Goal: Task Accomplishment & Management: Complete application form

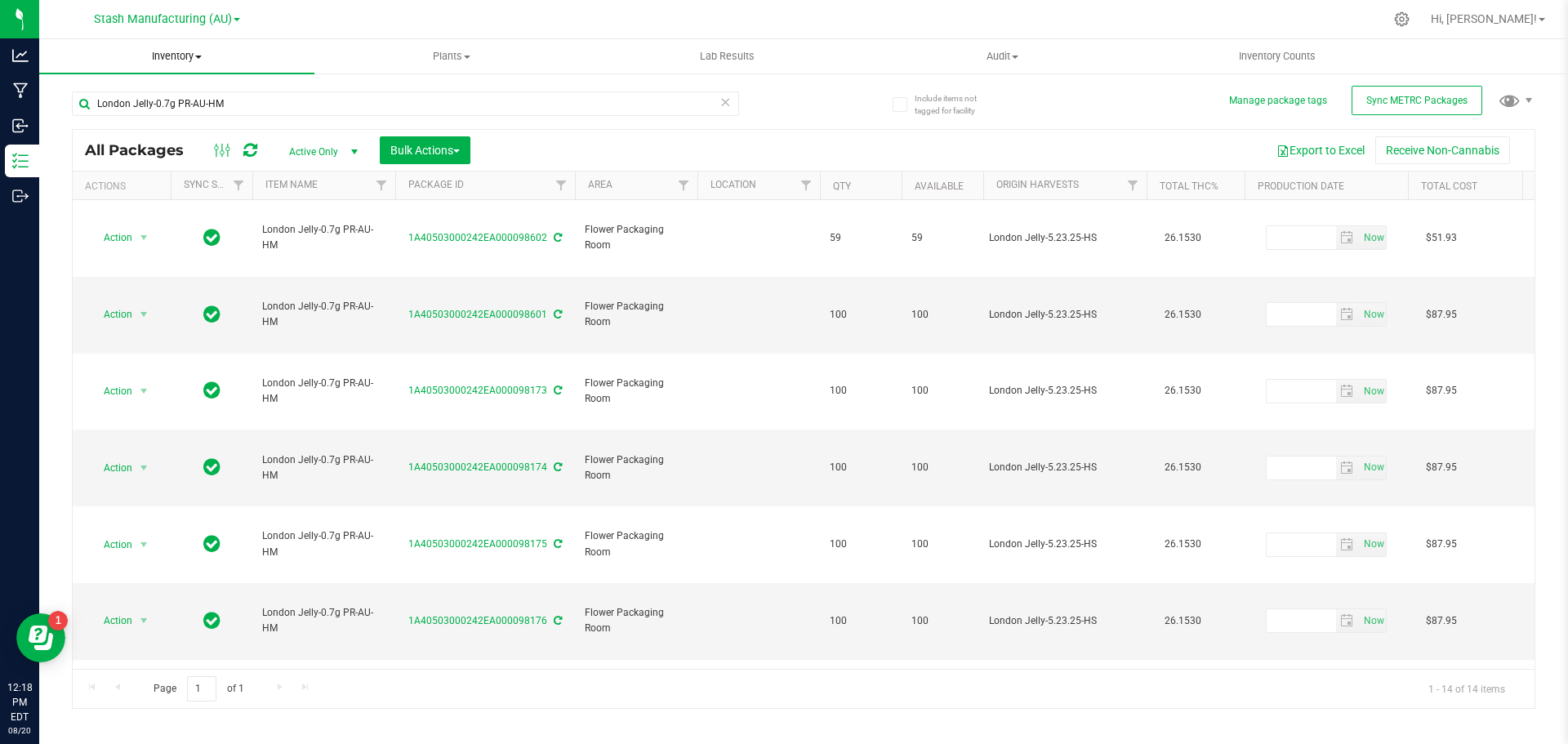
click at [196, 59] on span "Inventory" at bounding box center [176, 56] width 275 height 15
click at [164, 191] on span "From bill of materials" at bounding box center [112, 196] width 148 height 14
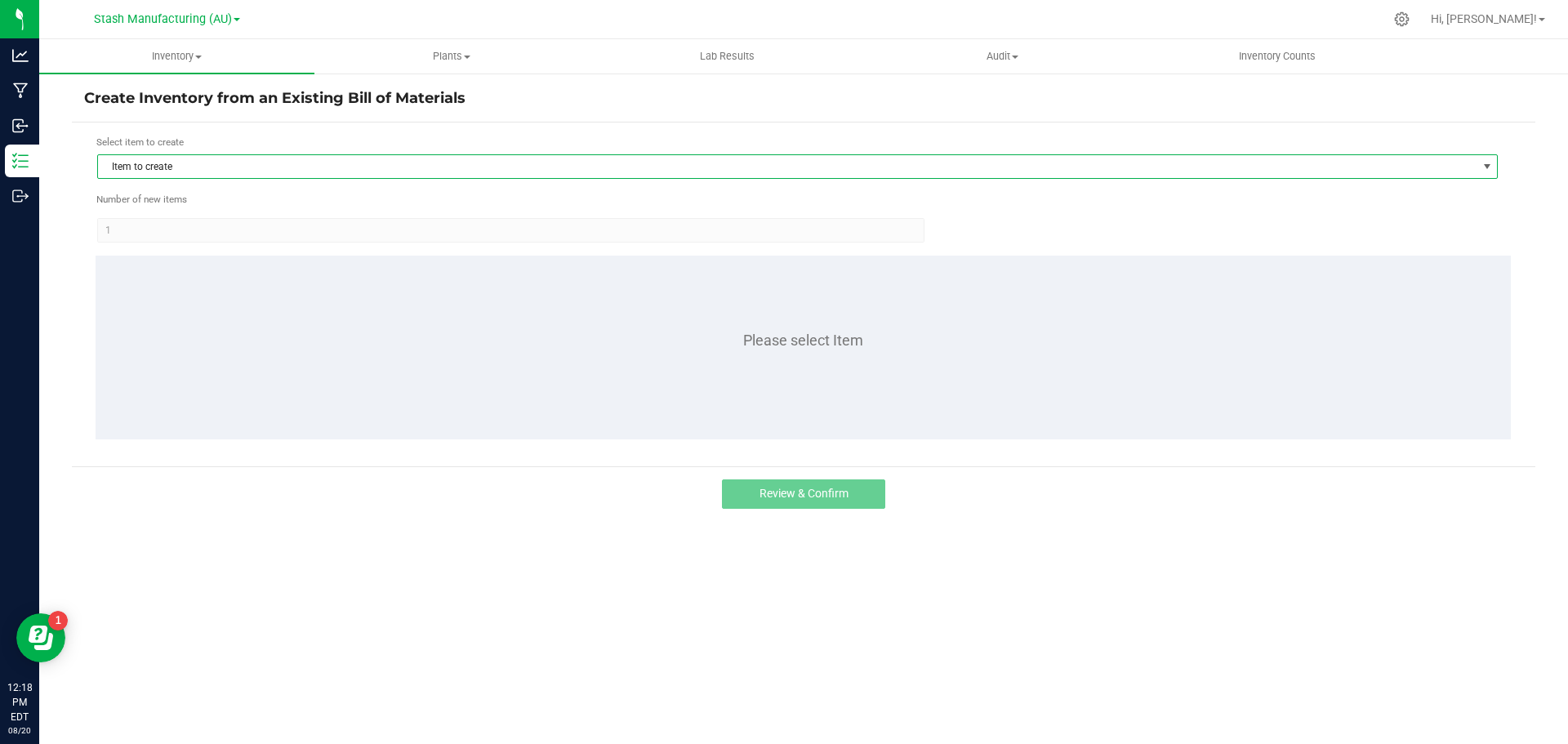
click at [200, 169] on span "Item to create" at bounding box center [788, 166] width 1379 height 23
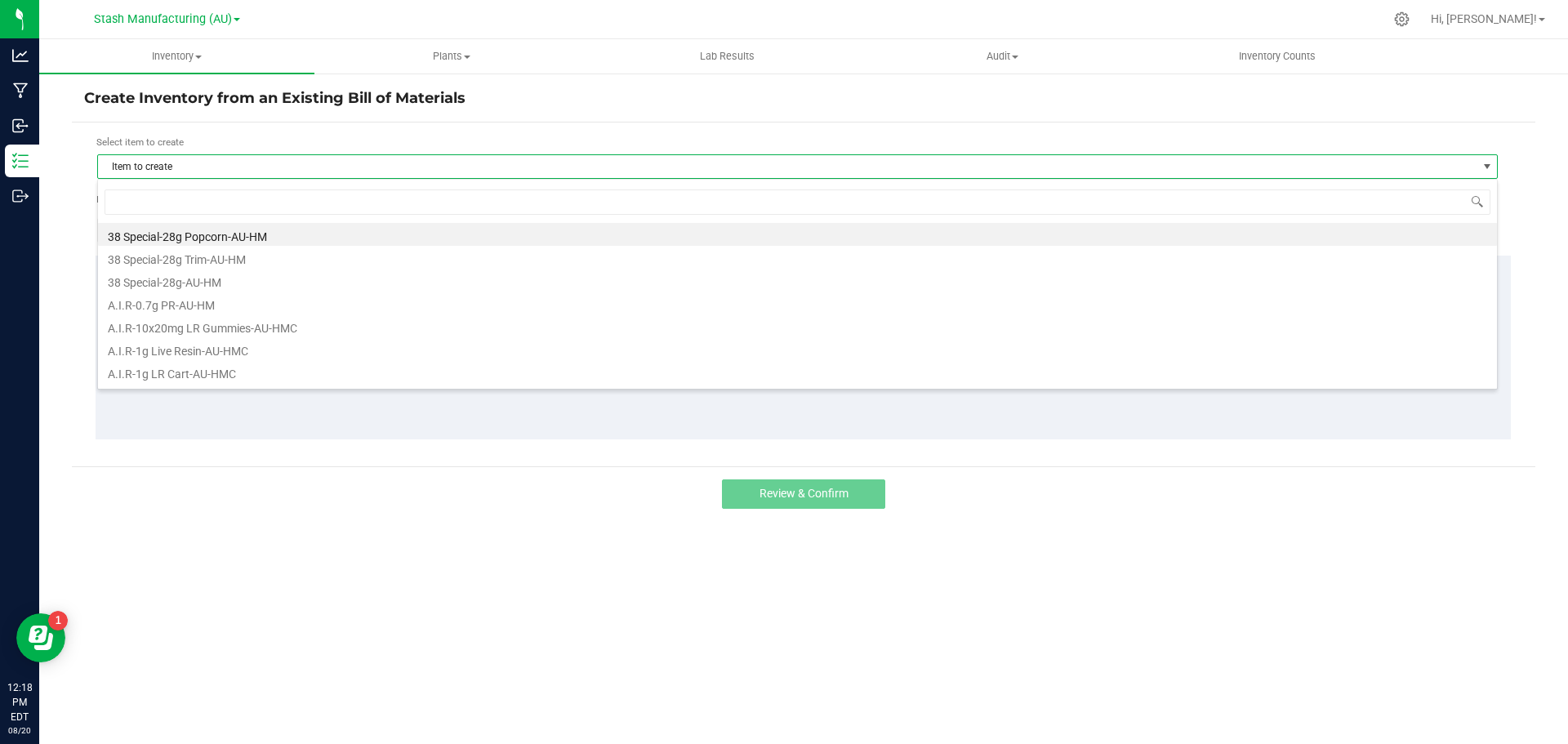
scroll to position [25, 1401]
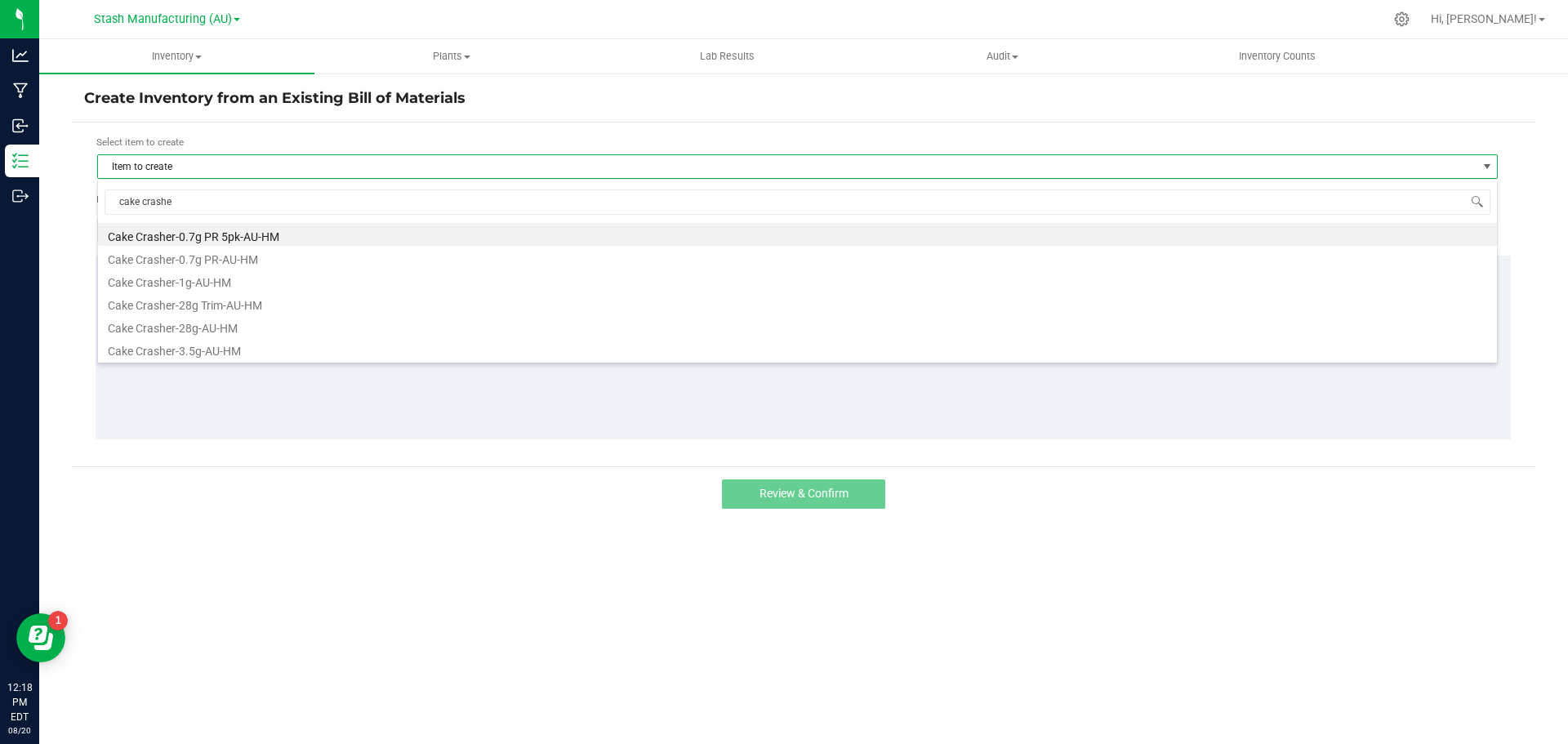
type input "cake crasher"
click at [218, 234] on li "Cake Crasher-0.7g PR 5pk-AU-HM" at bounding box center [797, 234] width 1399 height 23
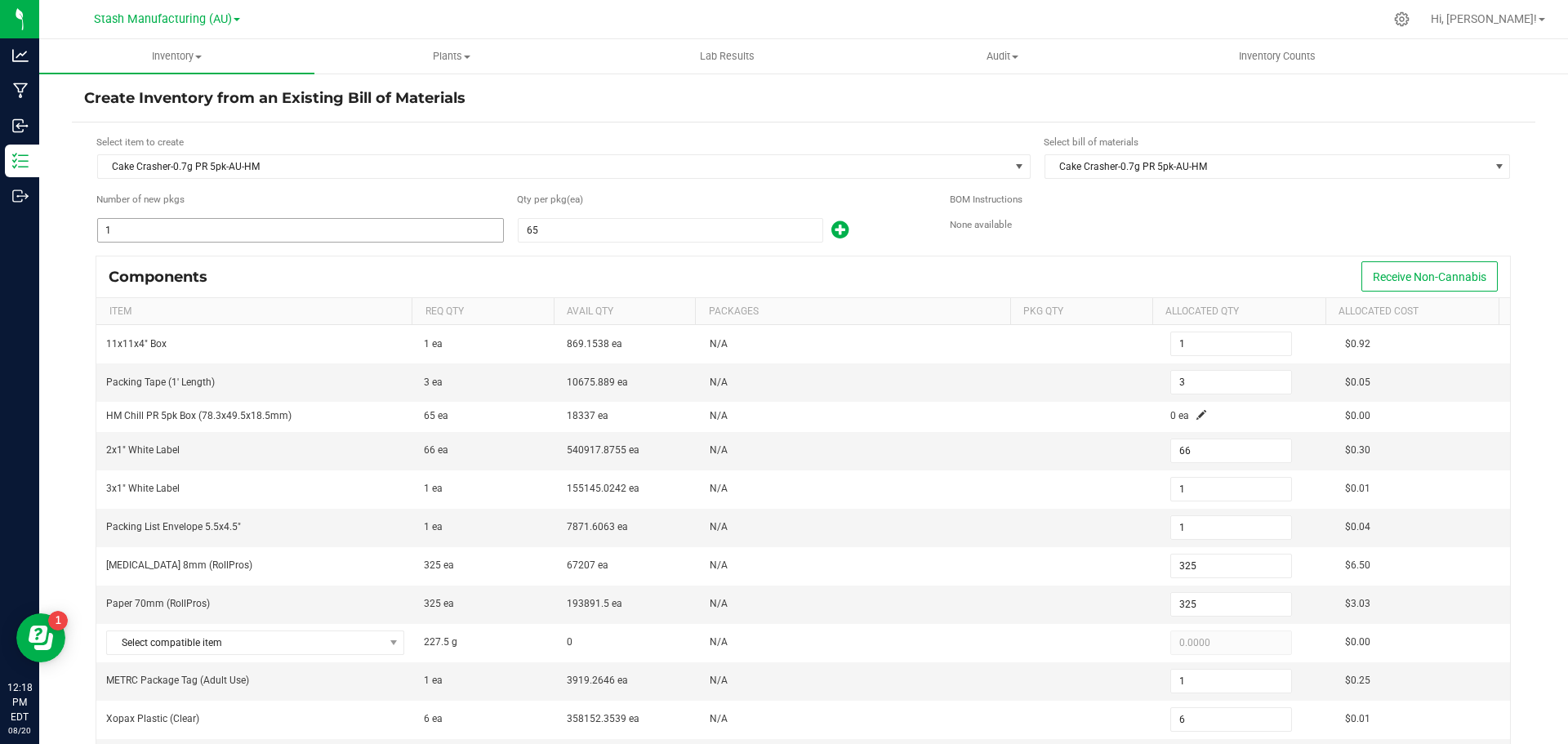
click at [141, 225] on input "1" at bounding box center [301, 230] width 405 height 23
type input "6"
type input "18"
type input "396"
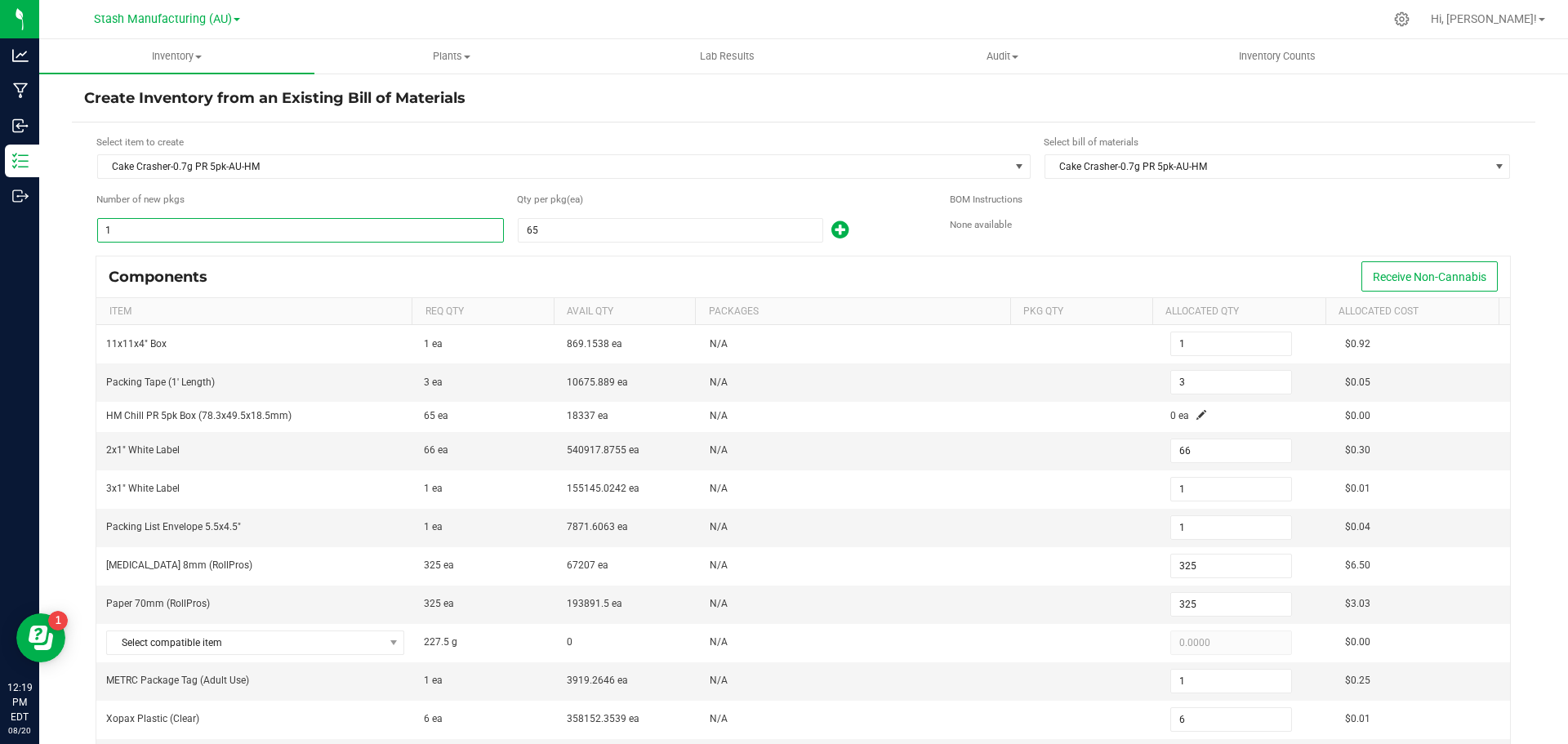
type input "6"
type input "1,950"
type input "6"
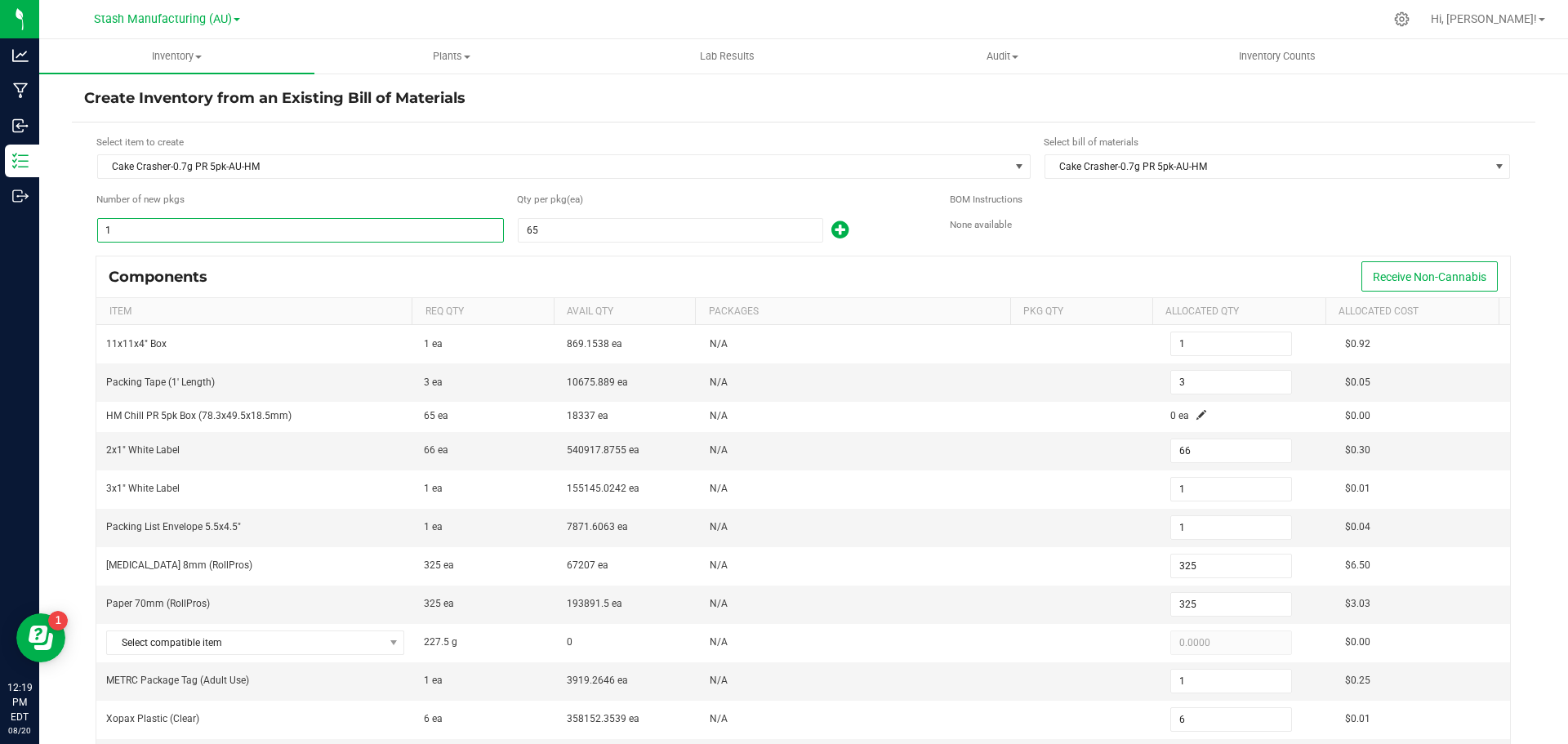
type input "36"
click at [127, 227] on input "1" at bounding box center [301, 230] width 405 height 23
type input "6"
type input "18"
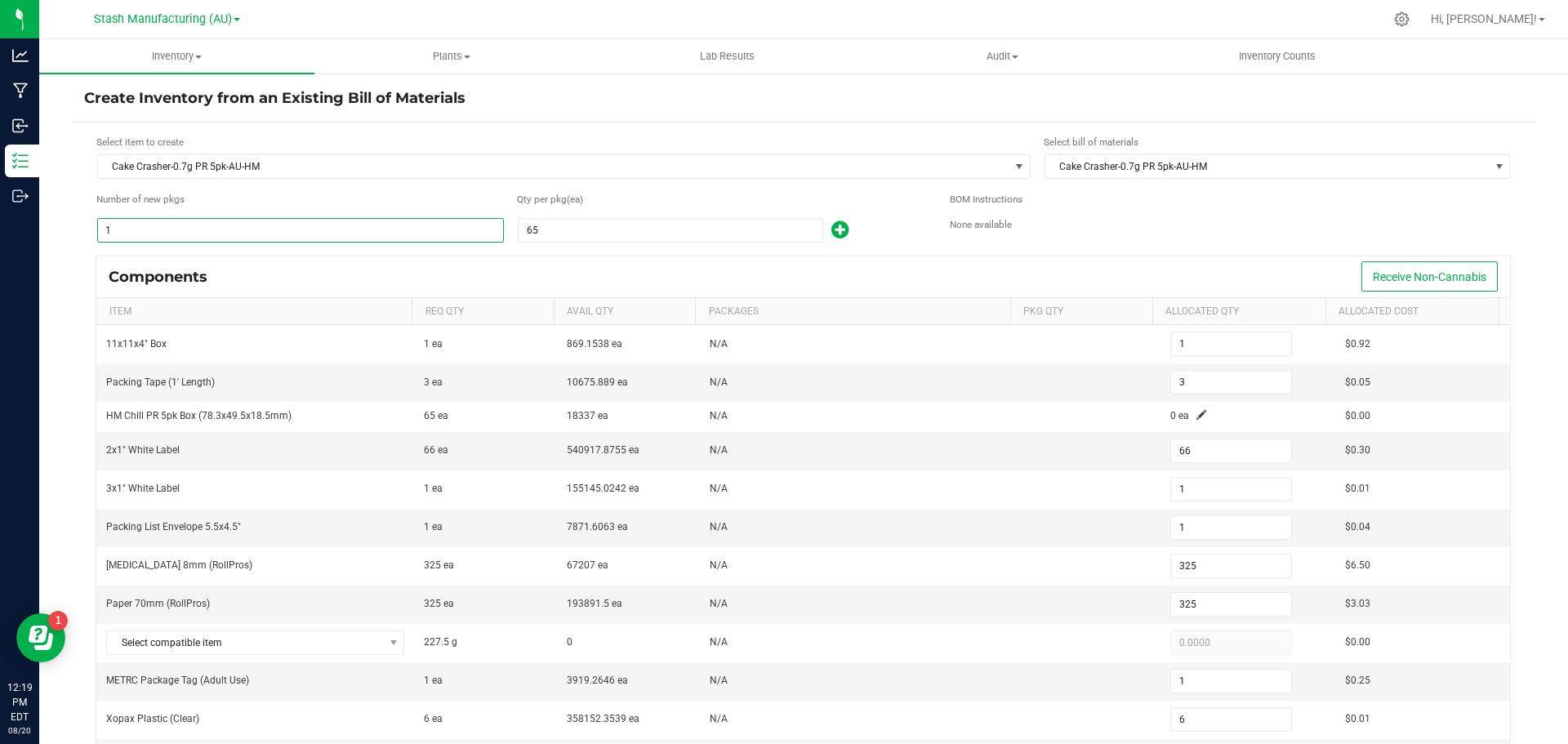
type input "396"
type input "6"
type input "1,950"
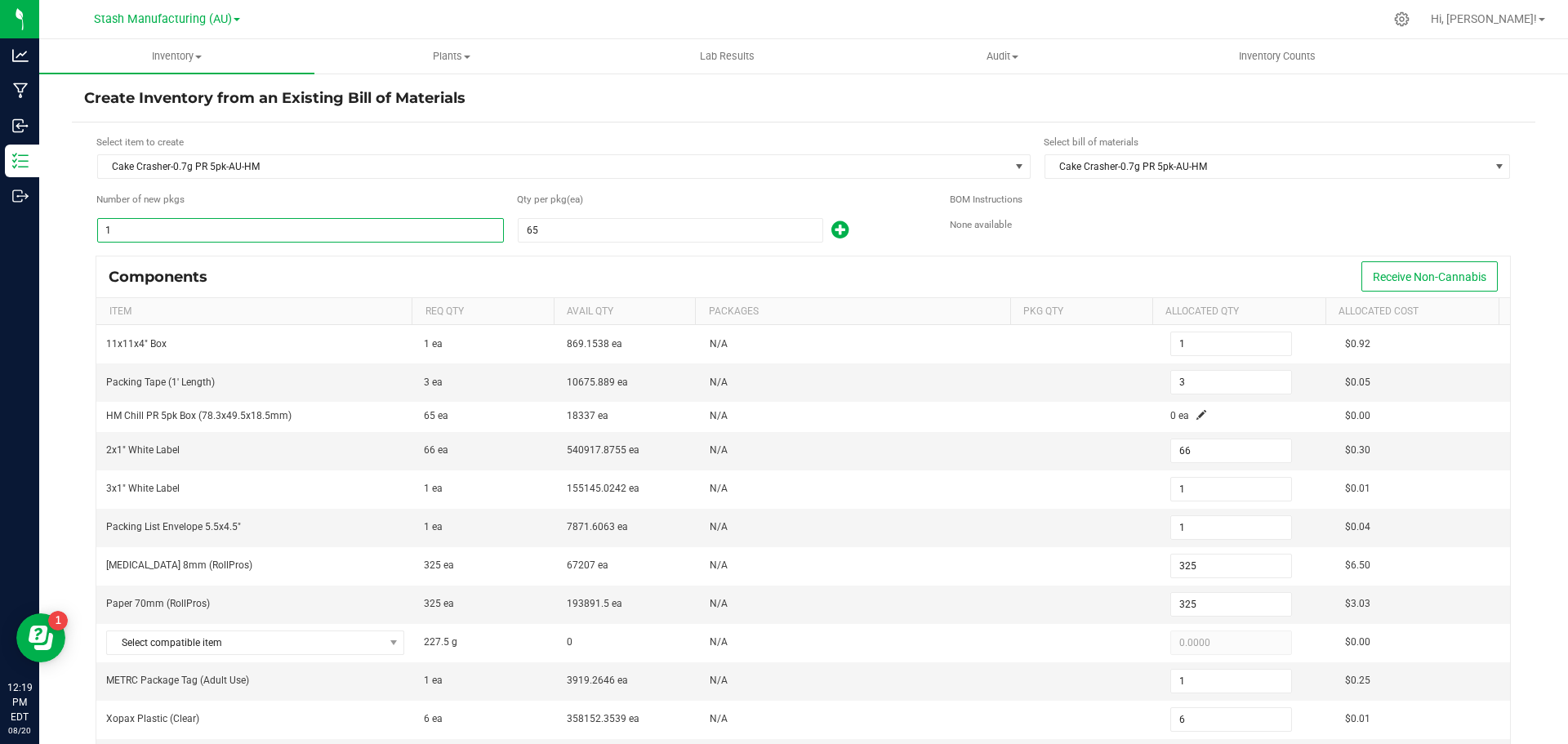
type input "6"
type input "36"
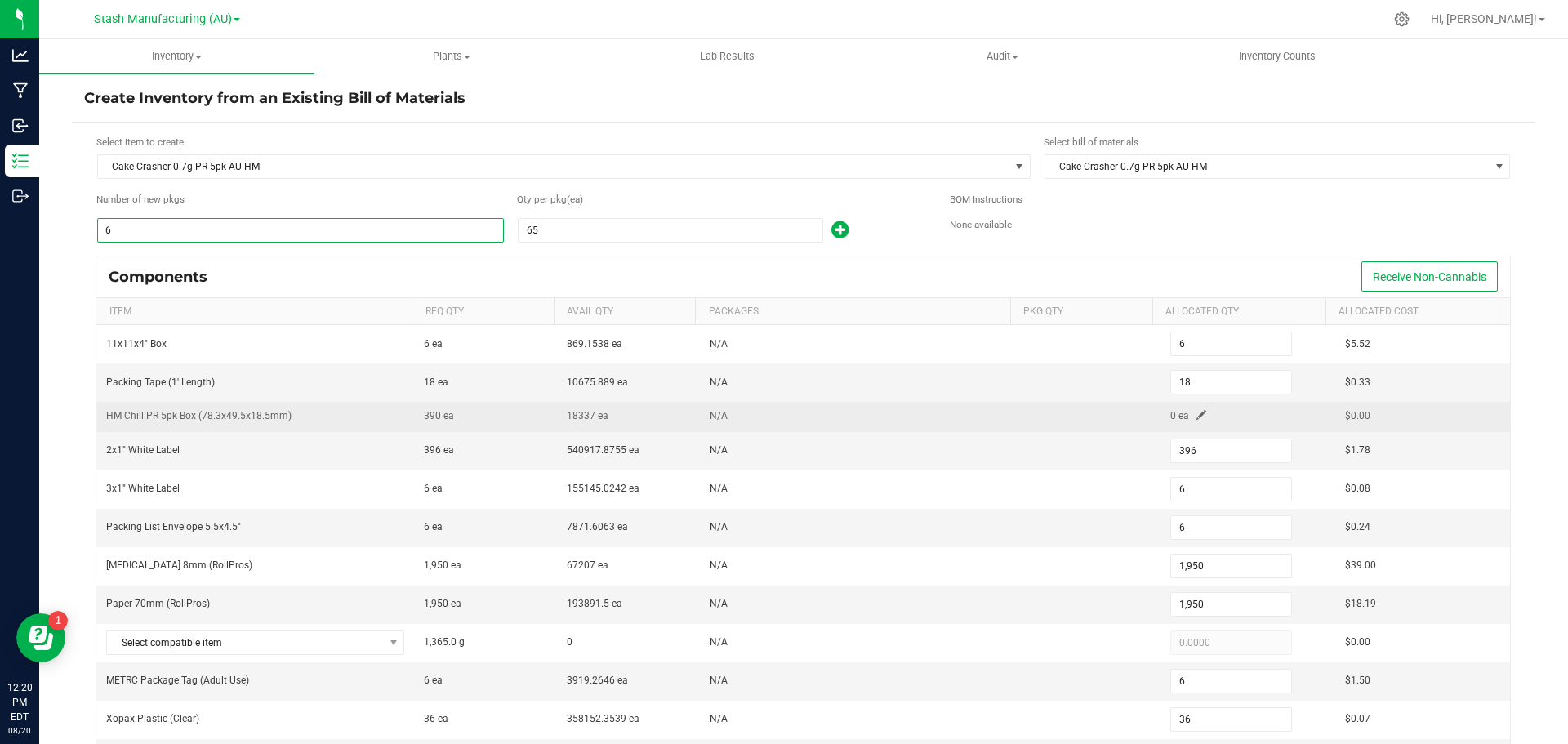
type input "6"
click at [1196, 418] on span at bounding box center [1201, 414] width 10 height 10
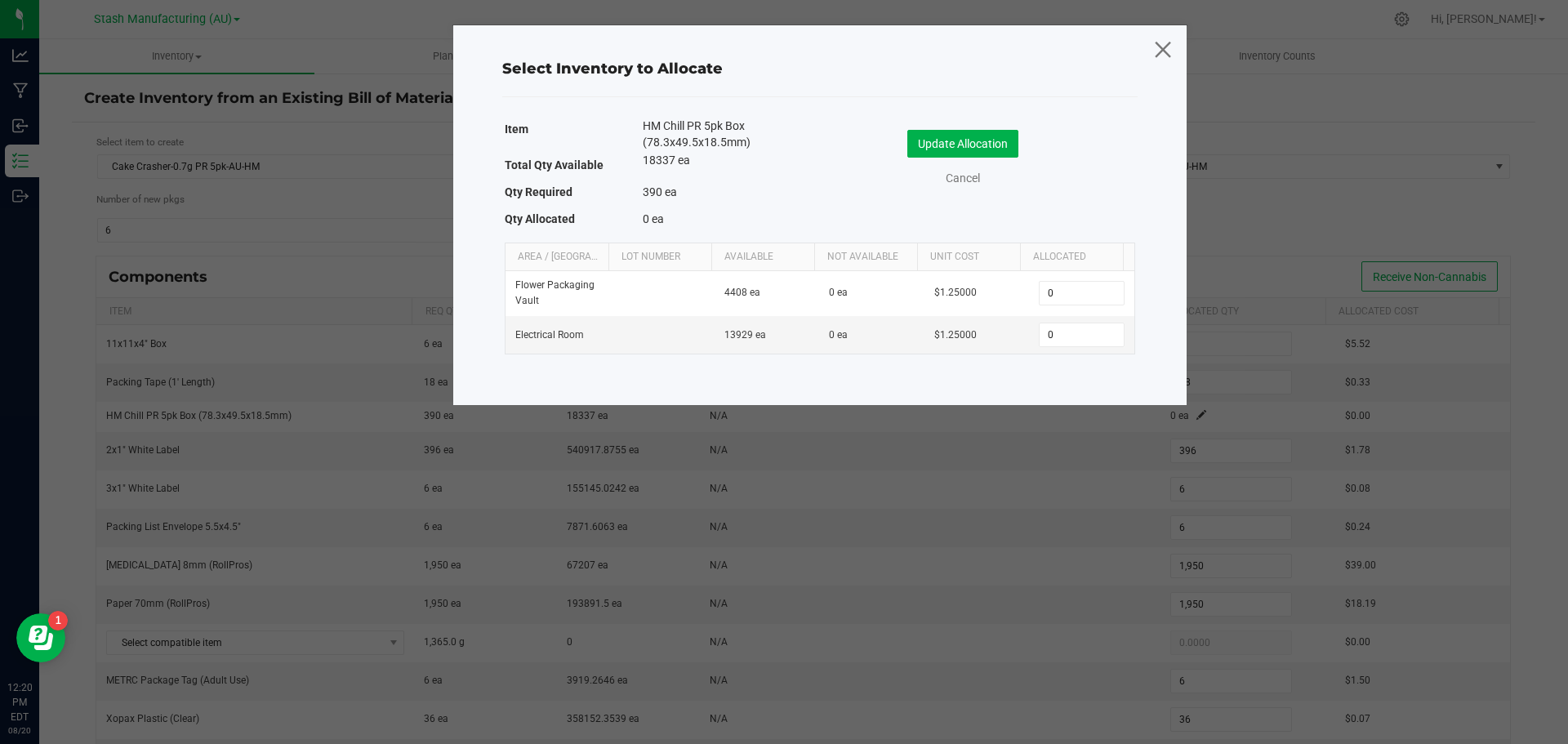
click at [1170, 52] on icon at bounding box center [1163, 49] width 22 height 39
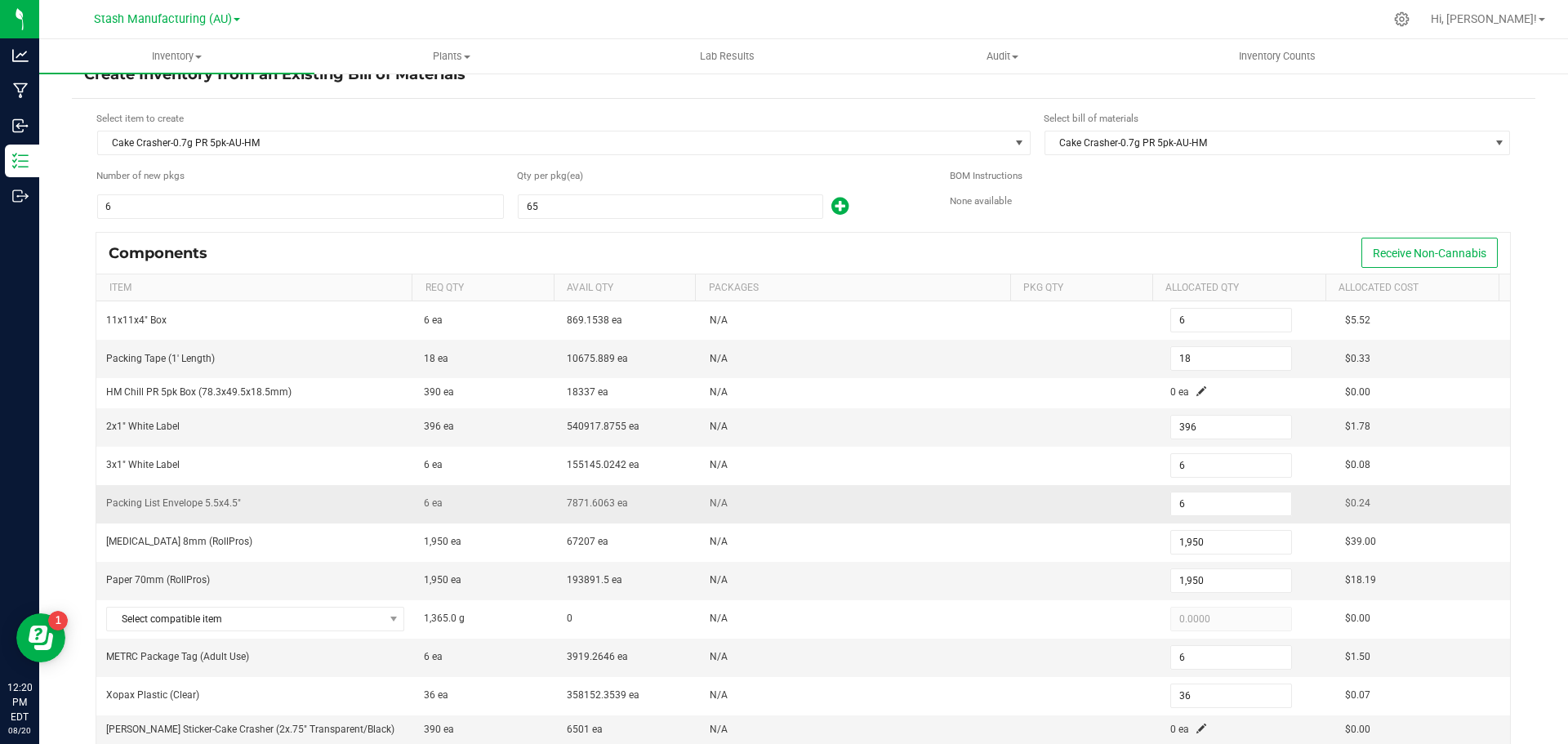
scroll to position [105, 0]
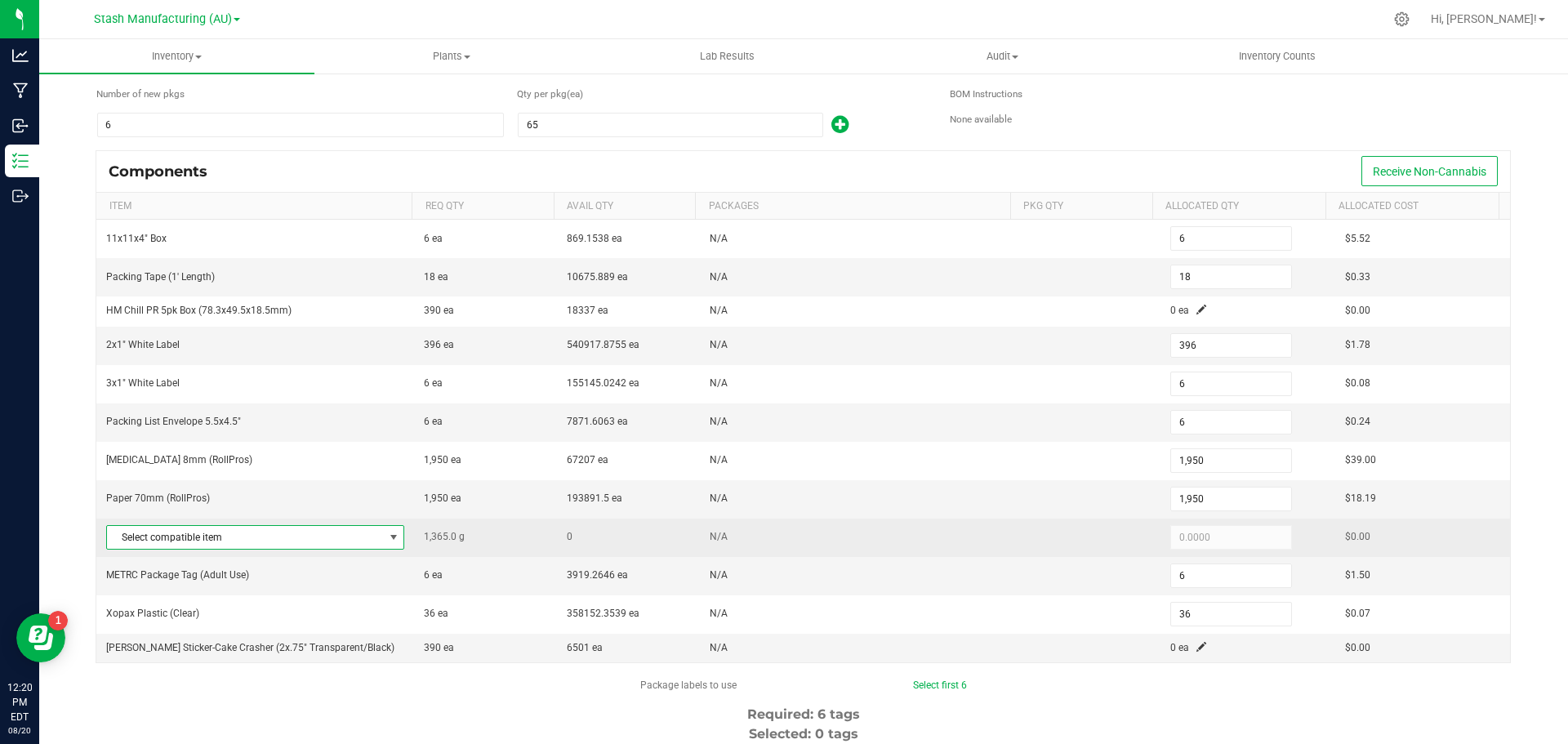
click at [388, 536] on span at bounding box center [394, 537] width 13 height 13
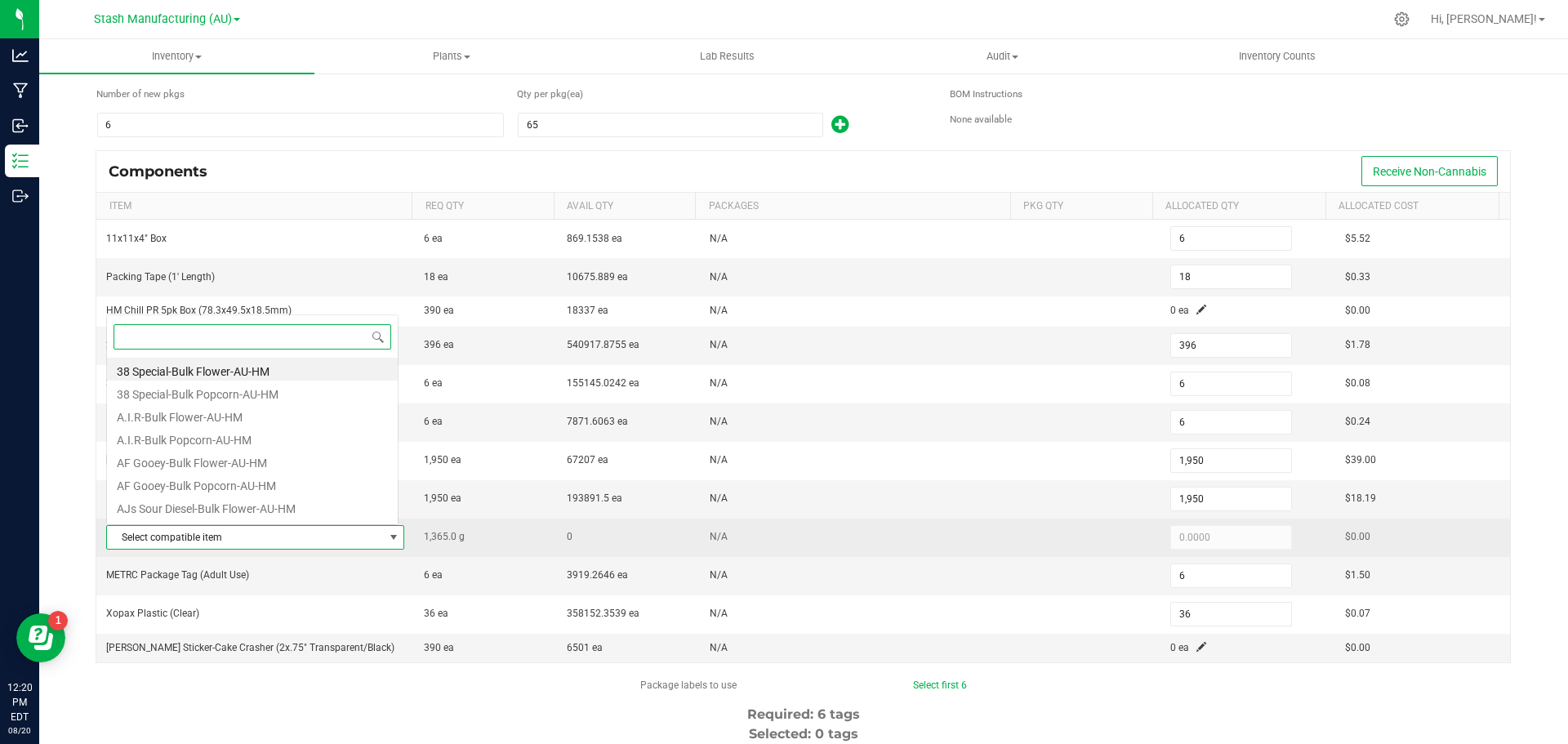
scroll to position [25, 290]
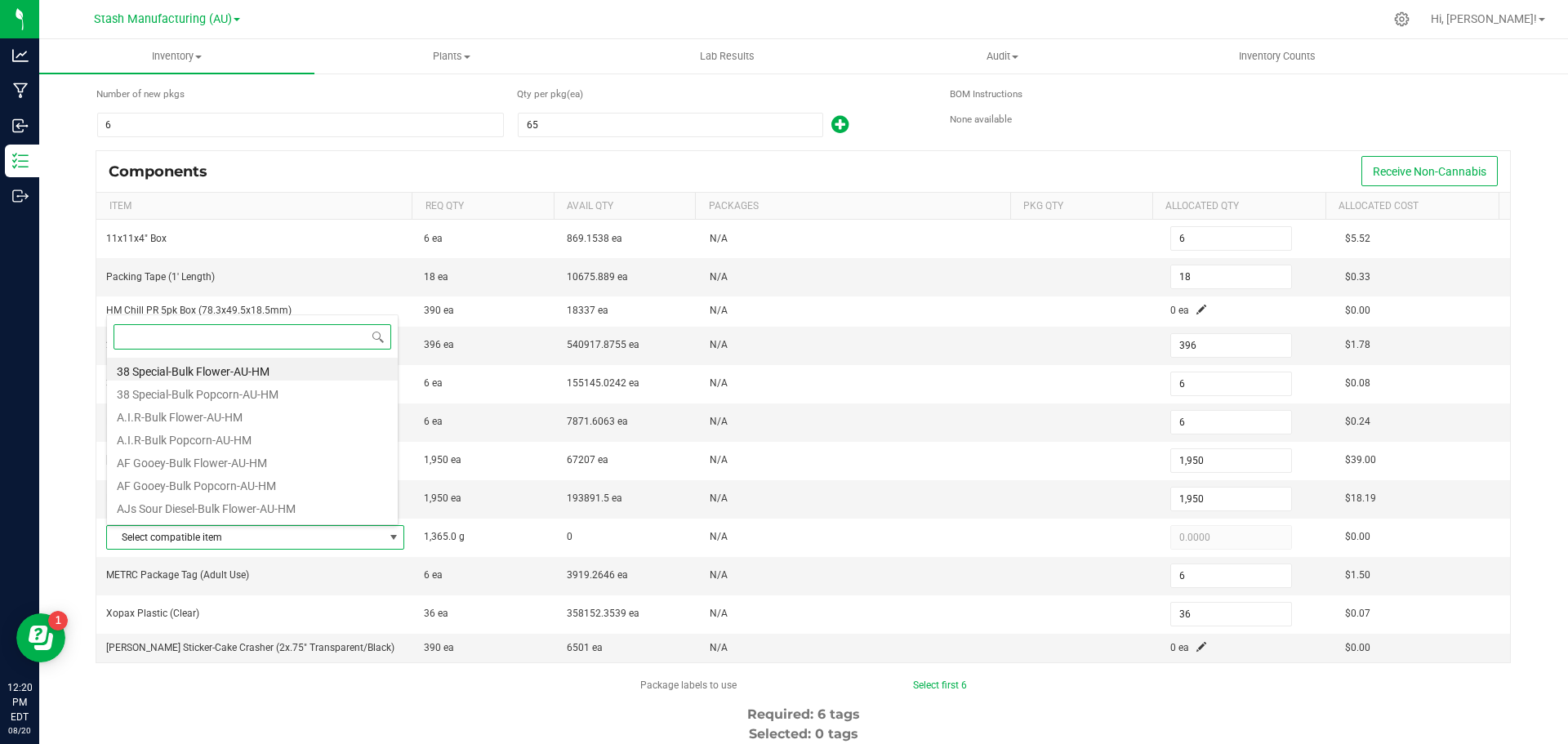
click at [266, 337] on input at bounding box center [252, 336] width 278 height 26
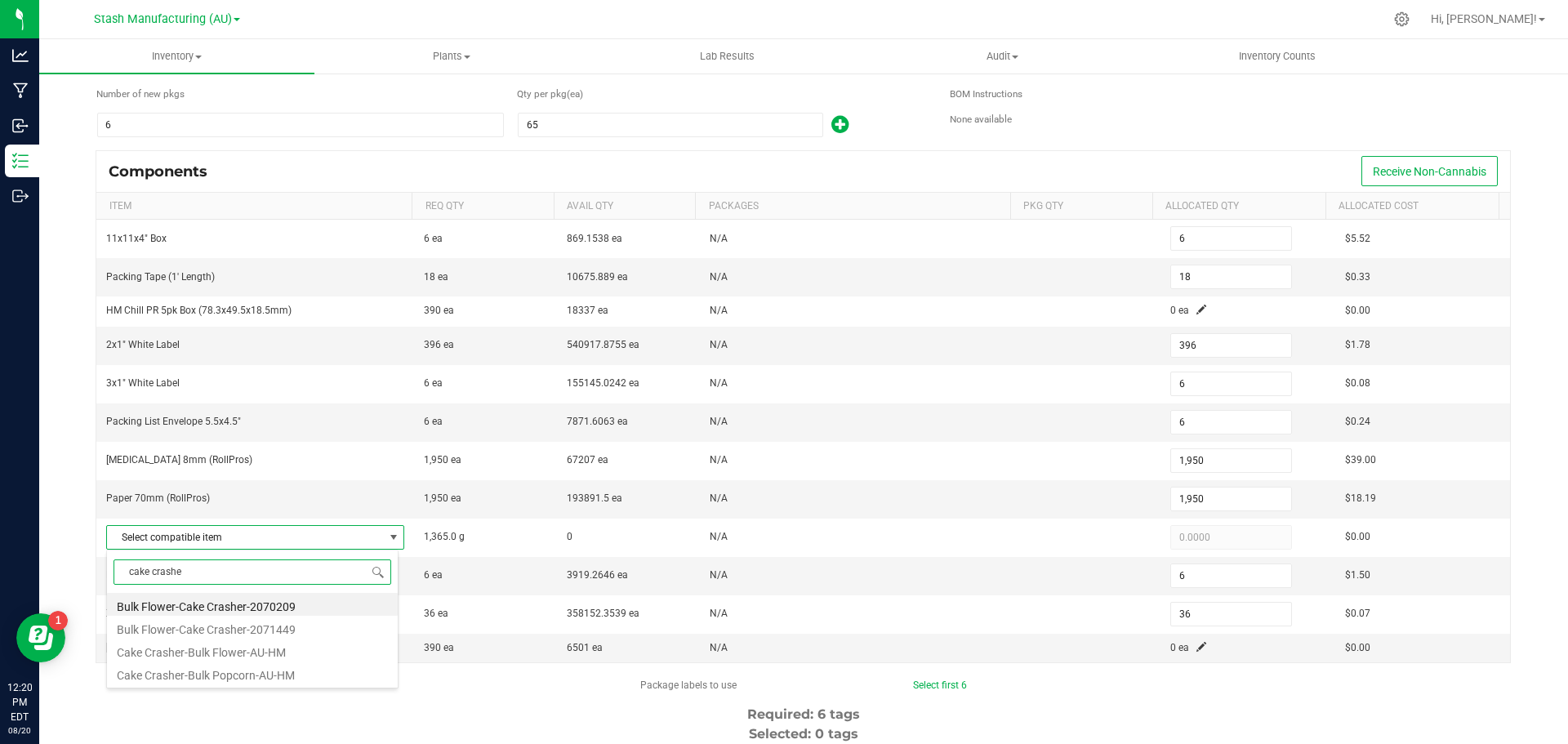
type input "cake crasher"
click at [265, 675] on li "Cake Crasher-Bulk Popcorn-AU-HM" at bounding box center [252, 673] width 291 height 23
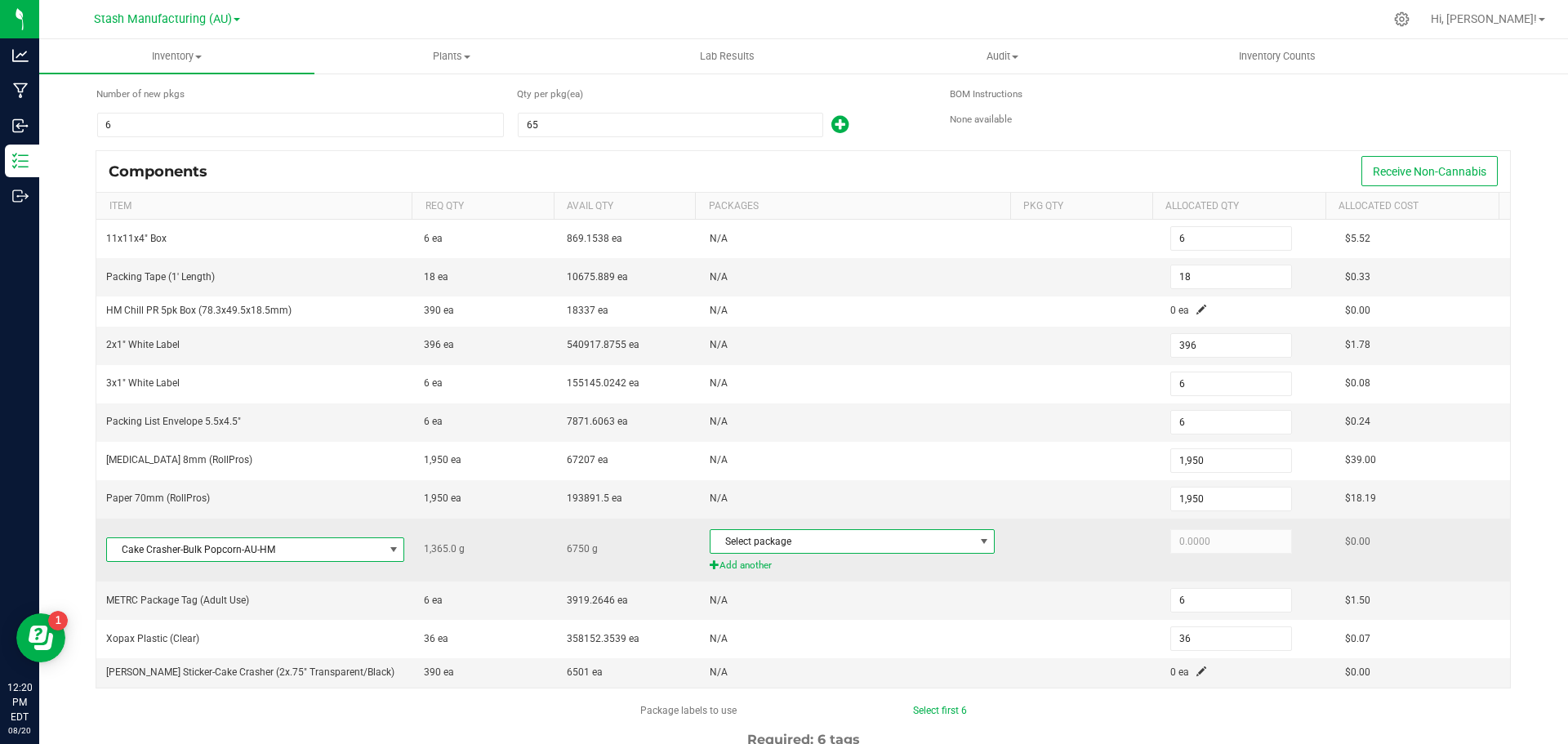
click at [978, 541] on span at bounding box center [984, 541] width 13 height 13
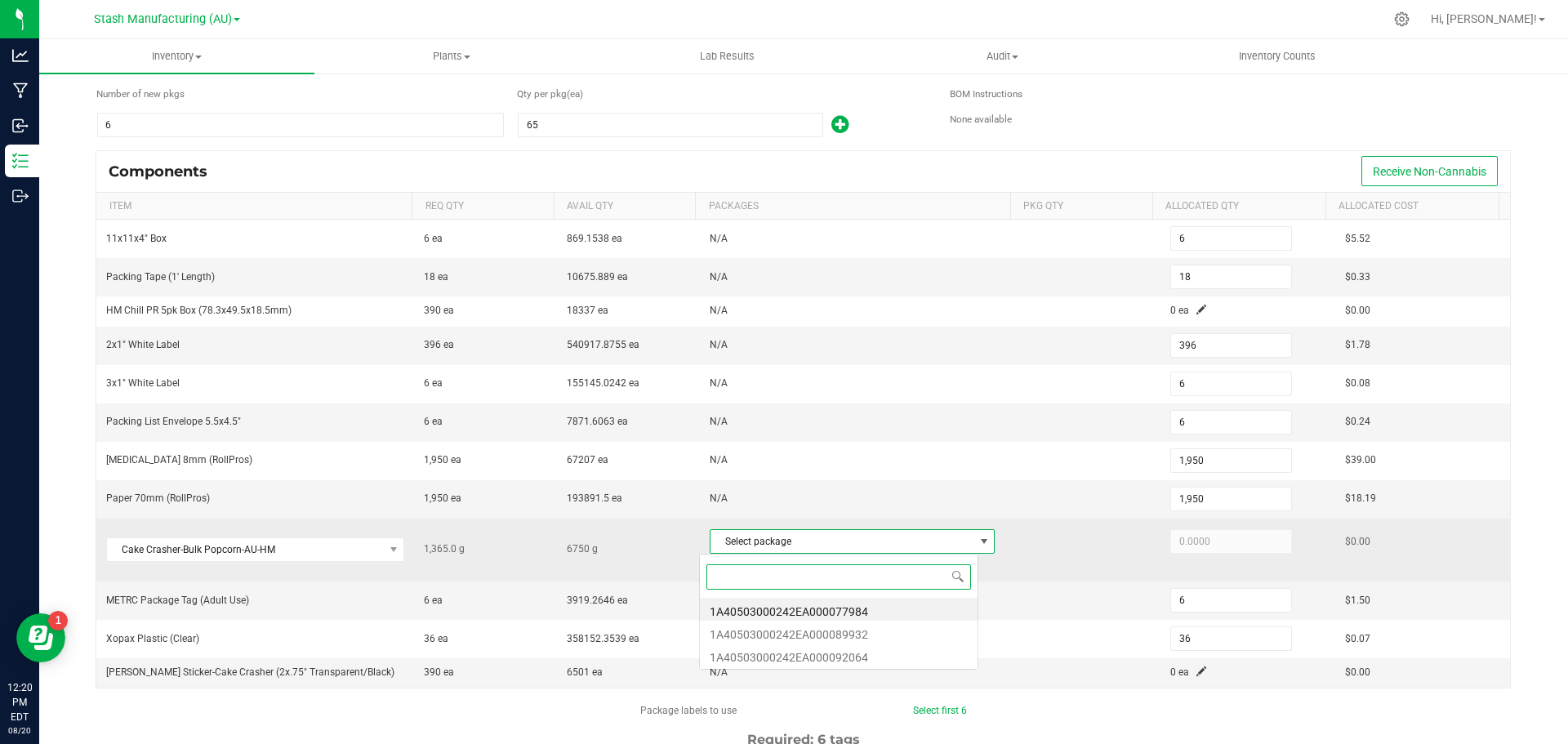
scroll to position [25, 280]
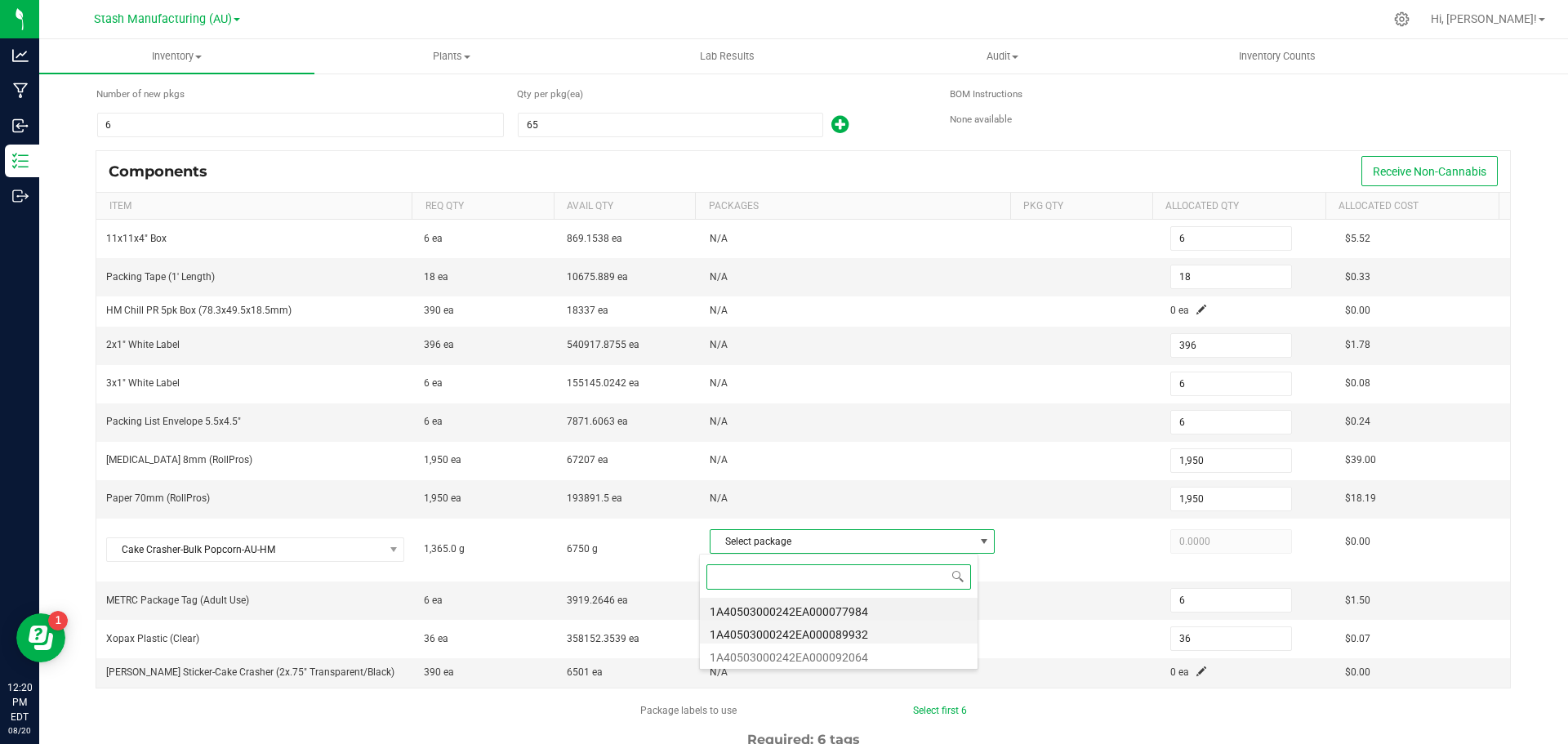
click at [852, 633] on li "1A40503000242EA000089932" at bounding box center [839, 633] width 278 height 23
type input "1,365.0000"
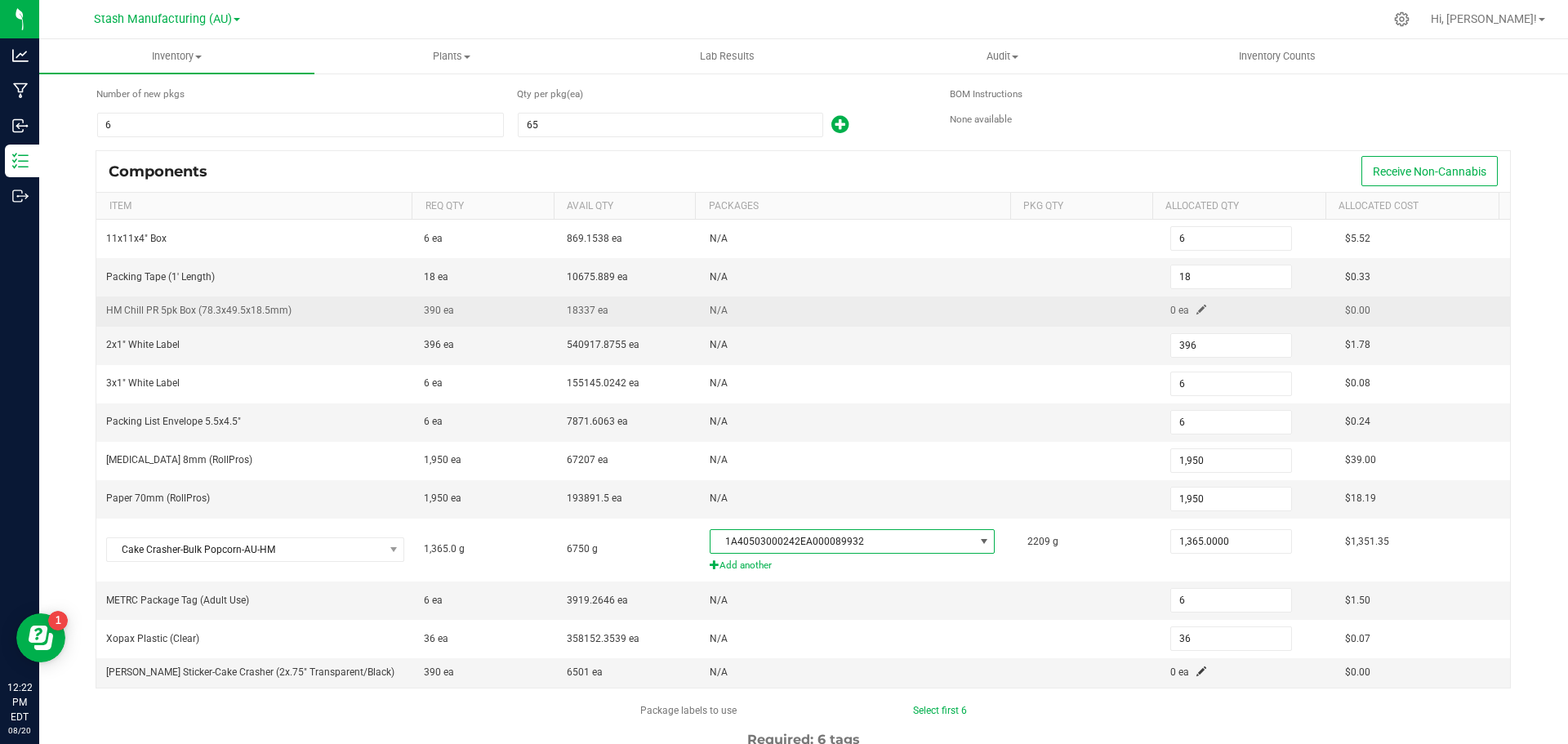
click at [1196, 314] on span at bounding box center [1201, 309] width 10 height 10
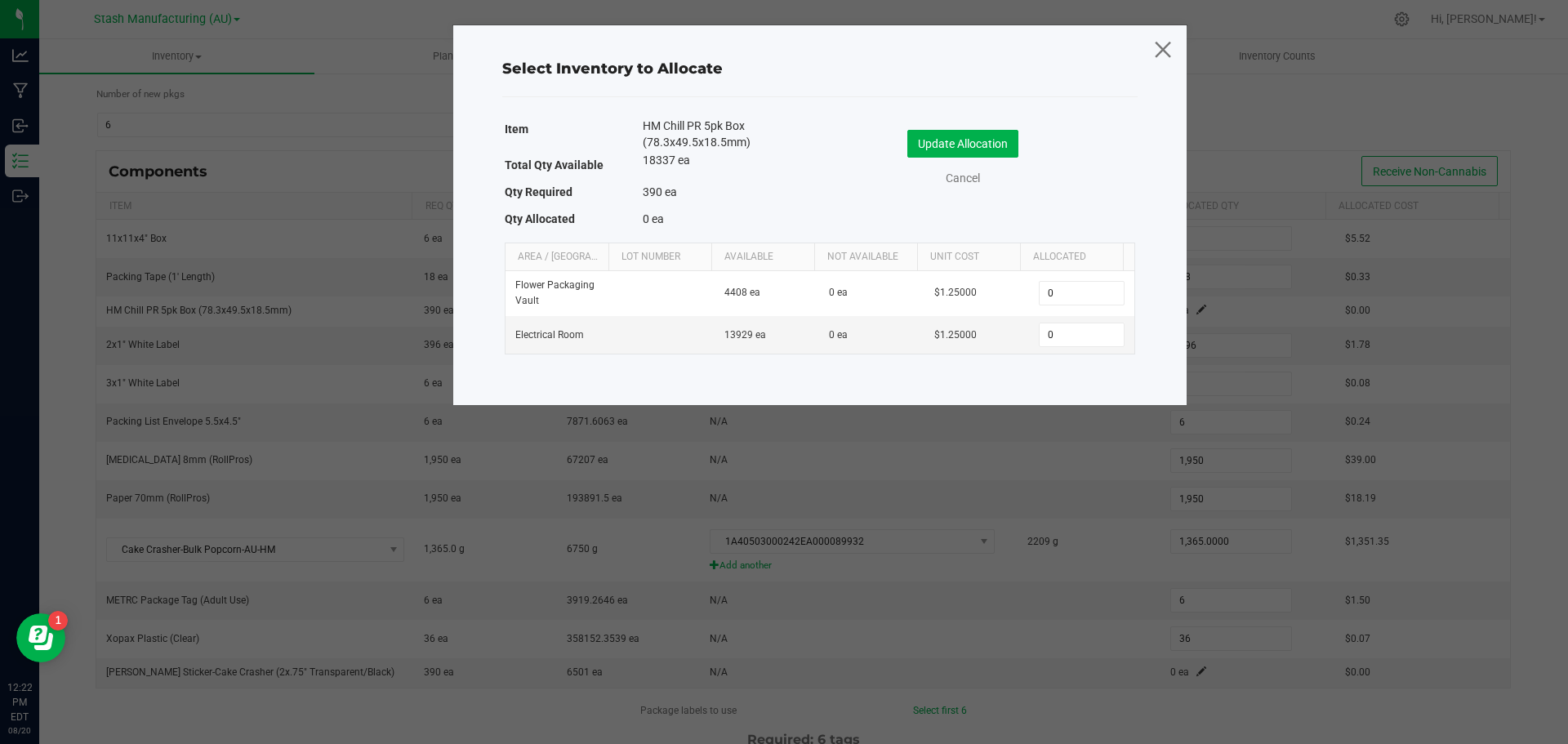
click at [1157, 50] on icon at bounding box center [1163, 49] width 22 height 39
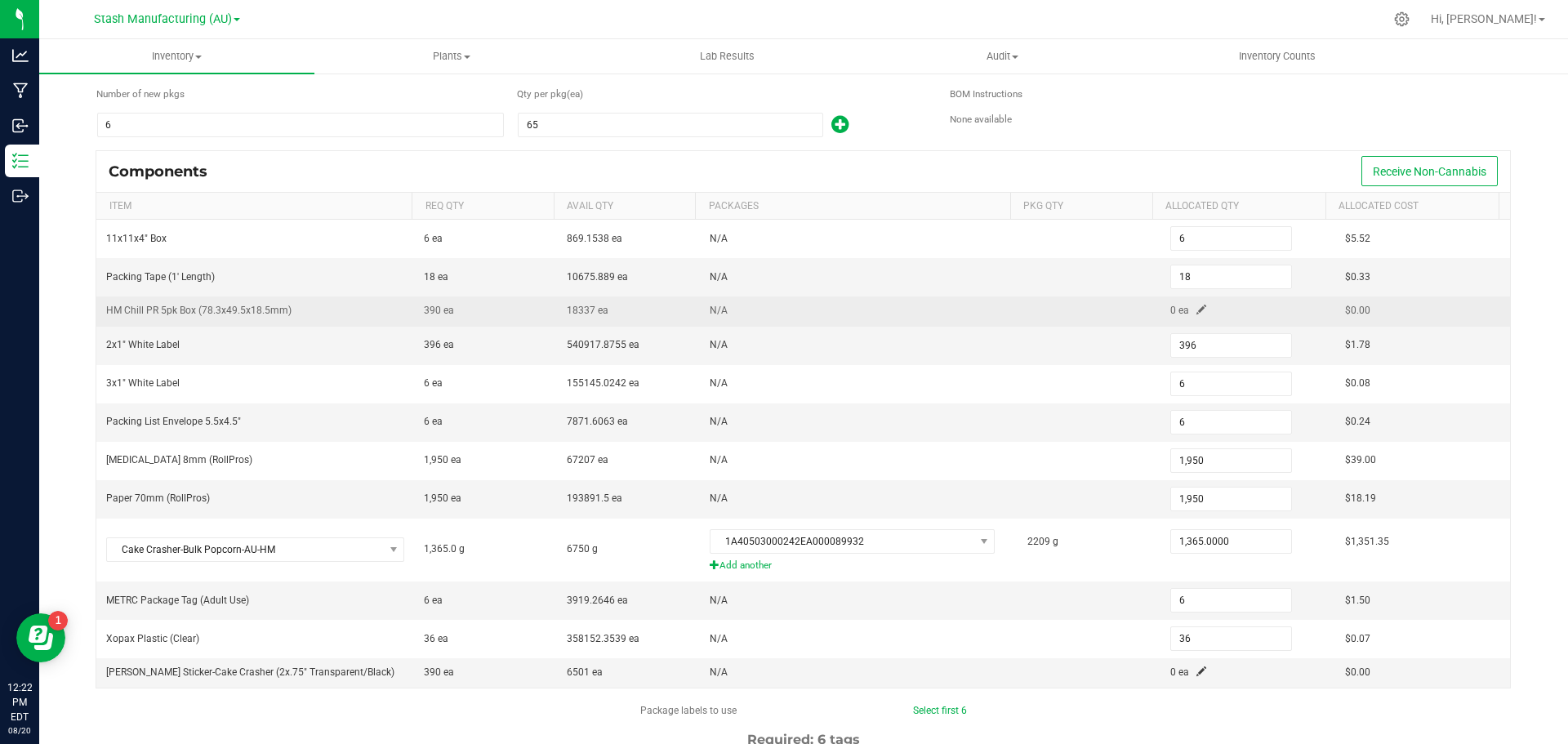
click at [1196, 310] on span at bounding box center [1201, 309] width 10 height 10
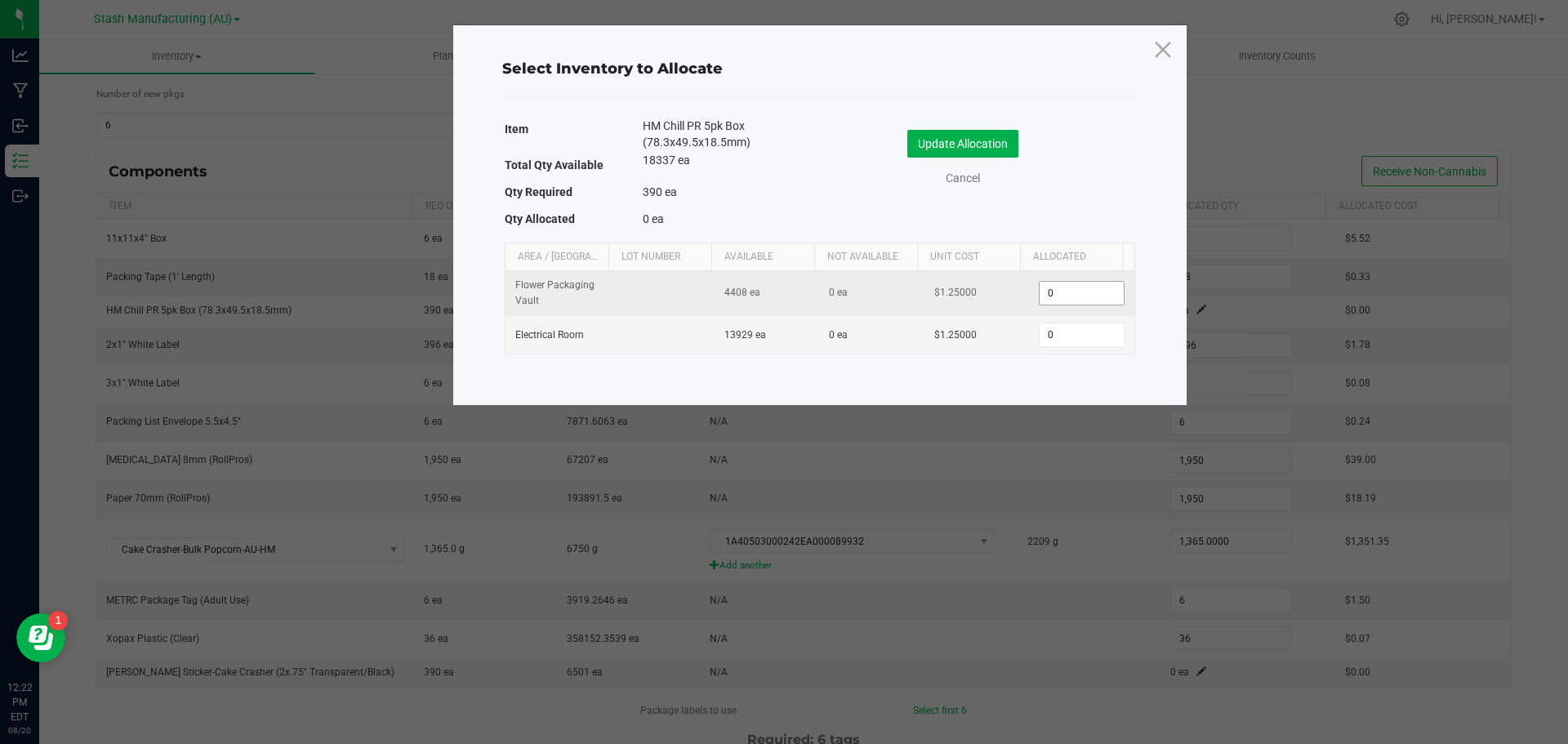
click at [1058, 293] on input "0" at bounding box center [1081, 293] width 83 height 23
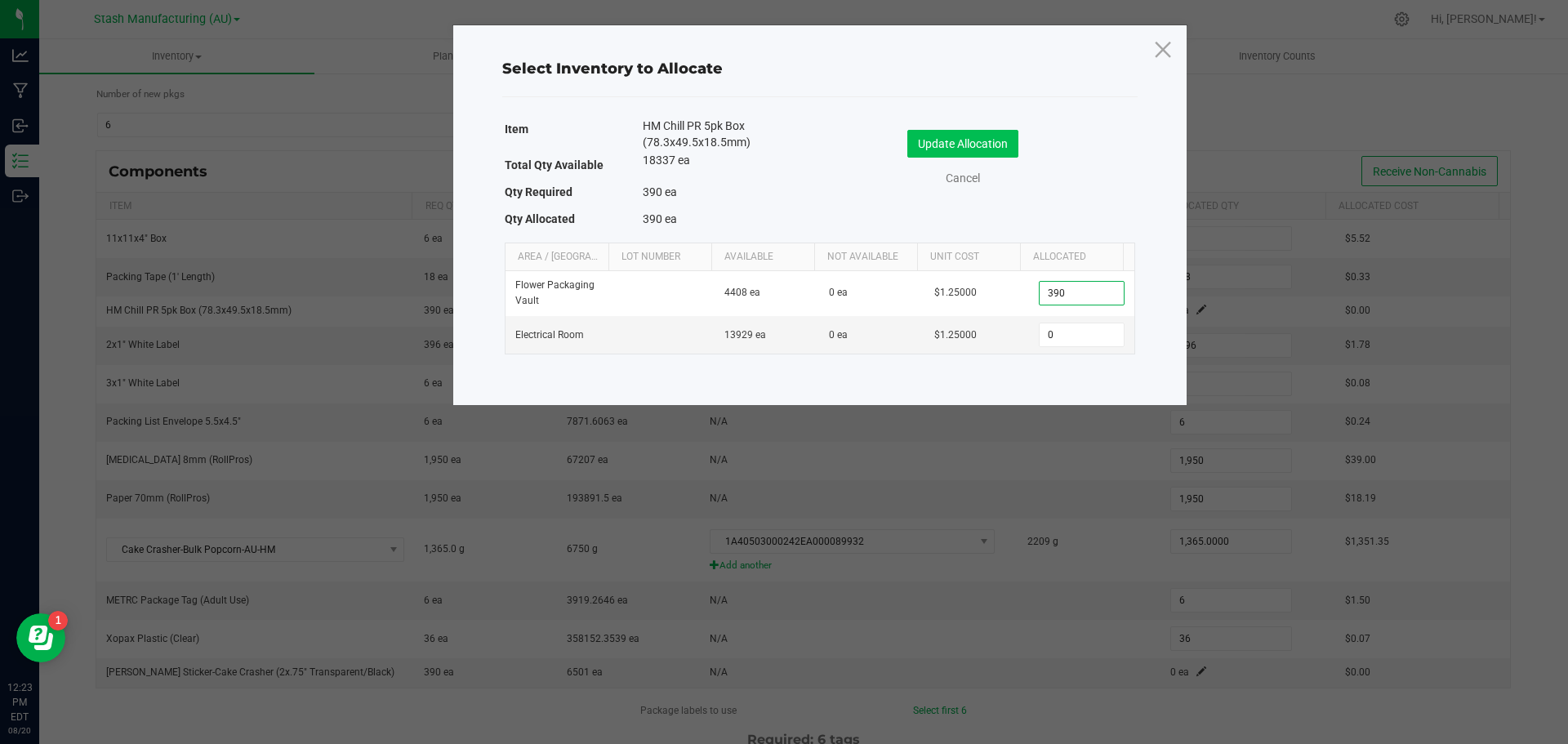
type input "390"
click at [976, 142] on button "Update Allocation" at bounding box center [964, 143] width 111 height 27
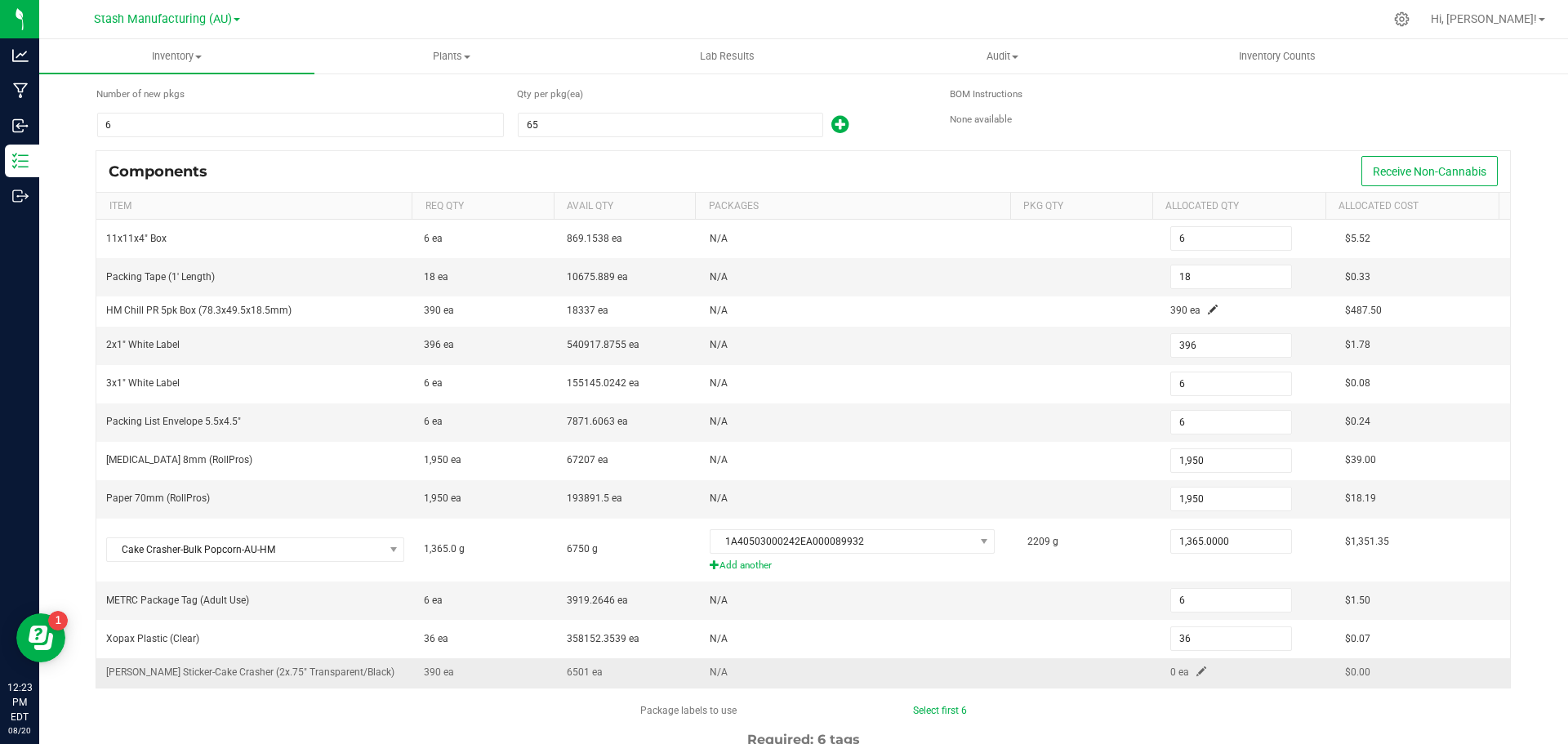
click at [1196, 673] on span at bounding box center [1201, 671] width 10 height 10
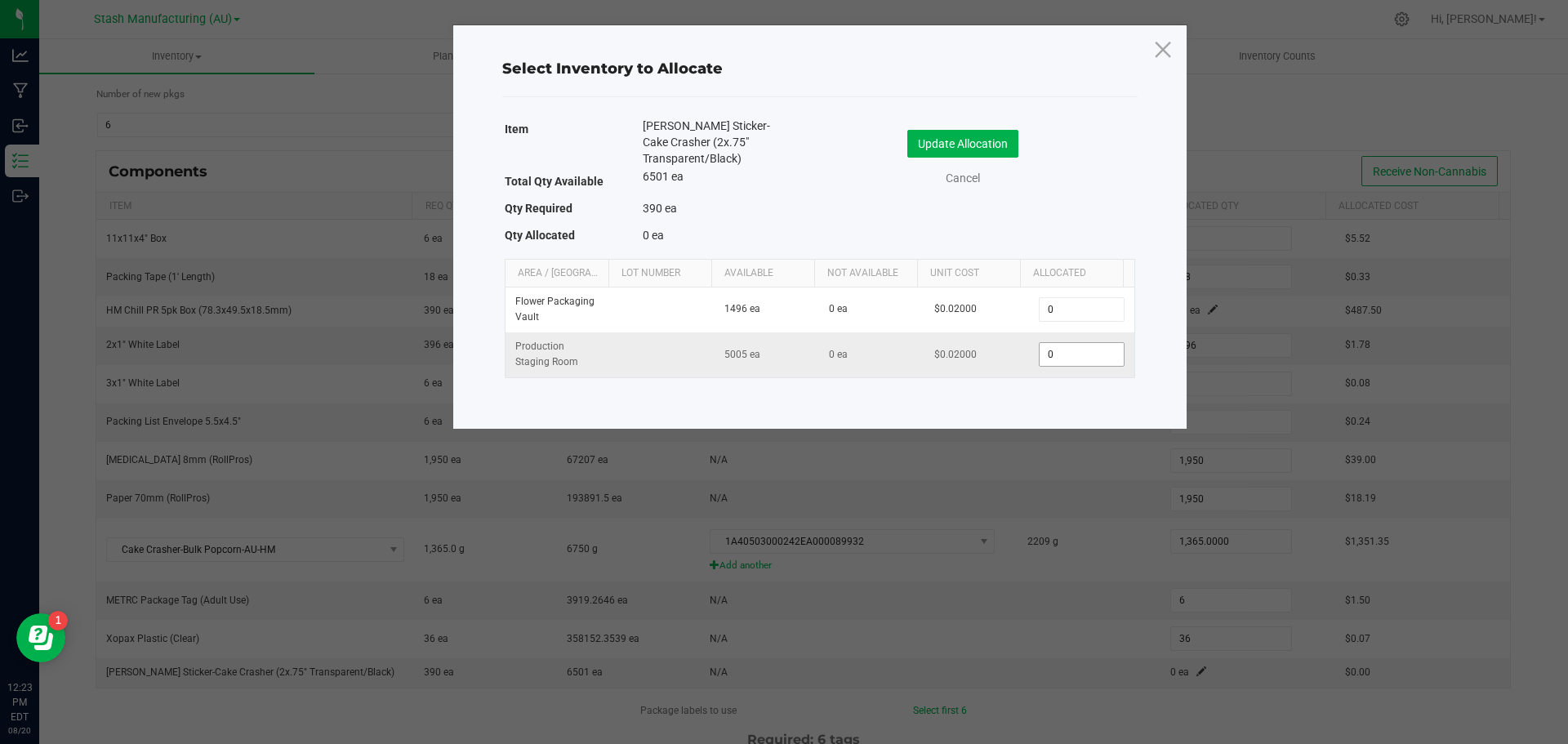
click at [1064, 356] on input "0" at bounding box center [1081, 355] width 83 height 23
type input "390"
click at [995, 142] on button "Update Allocation" at bounding box center [964, 143] width 111 height 27
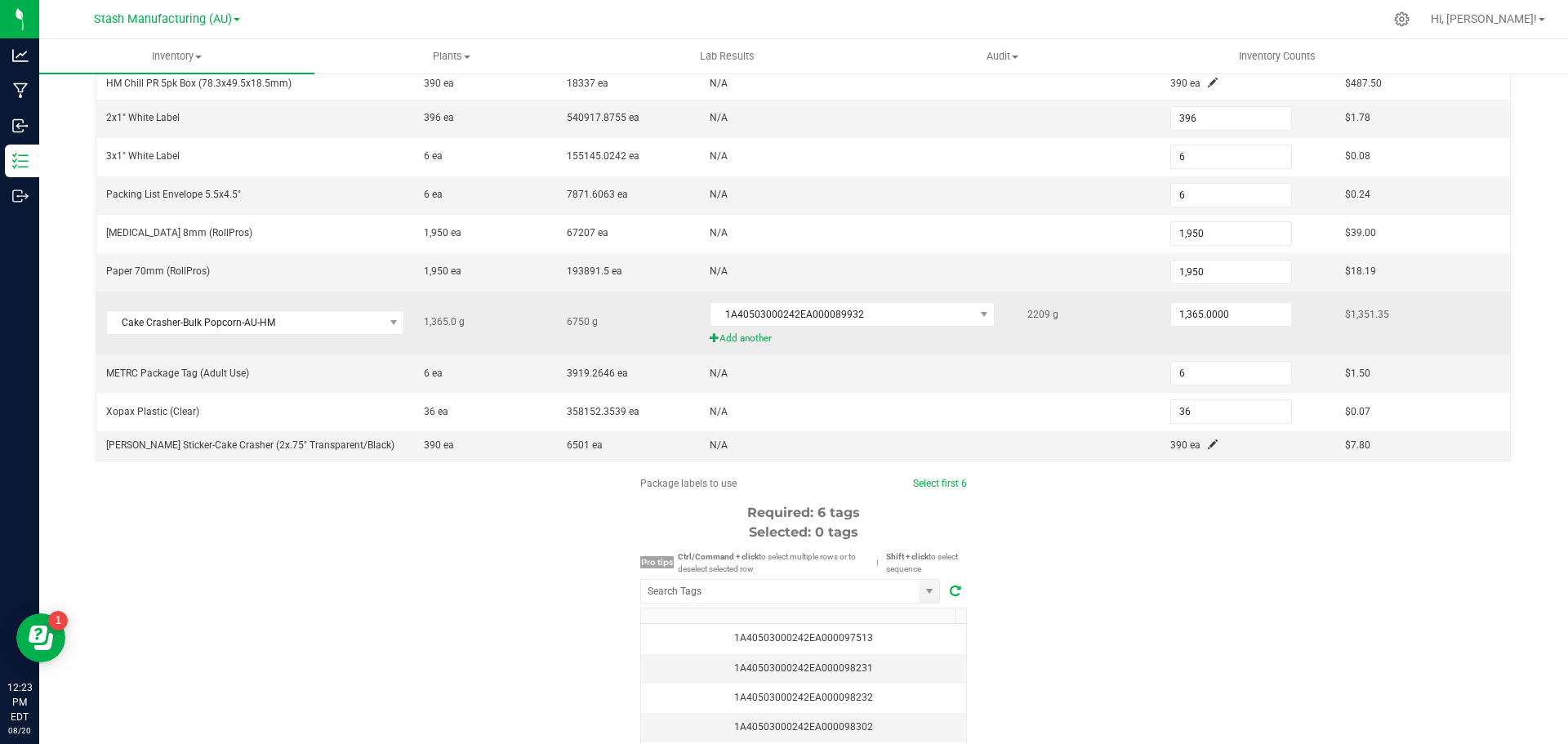
scroll to position [350, 0]
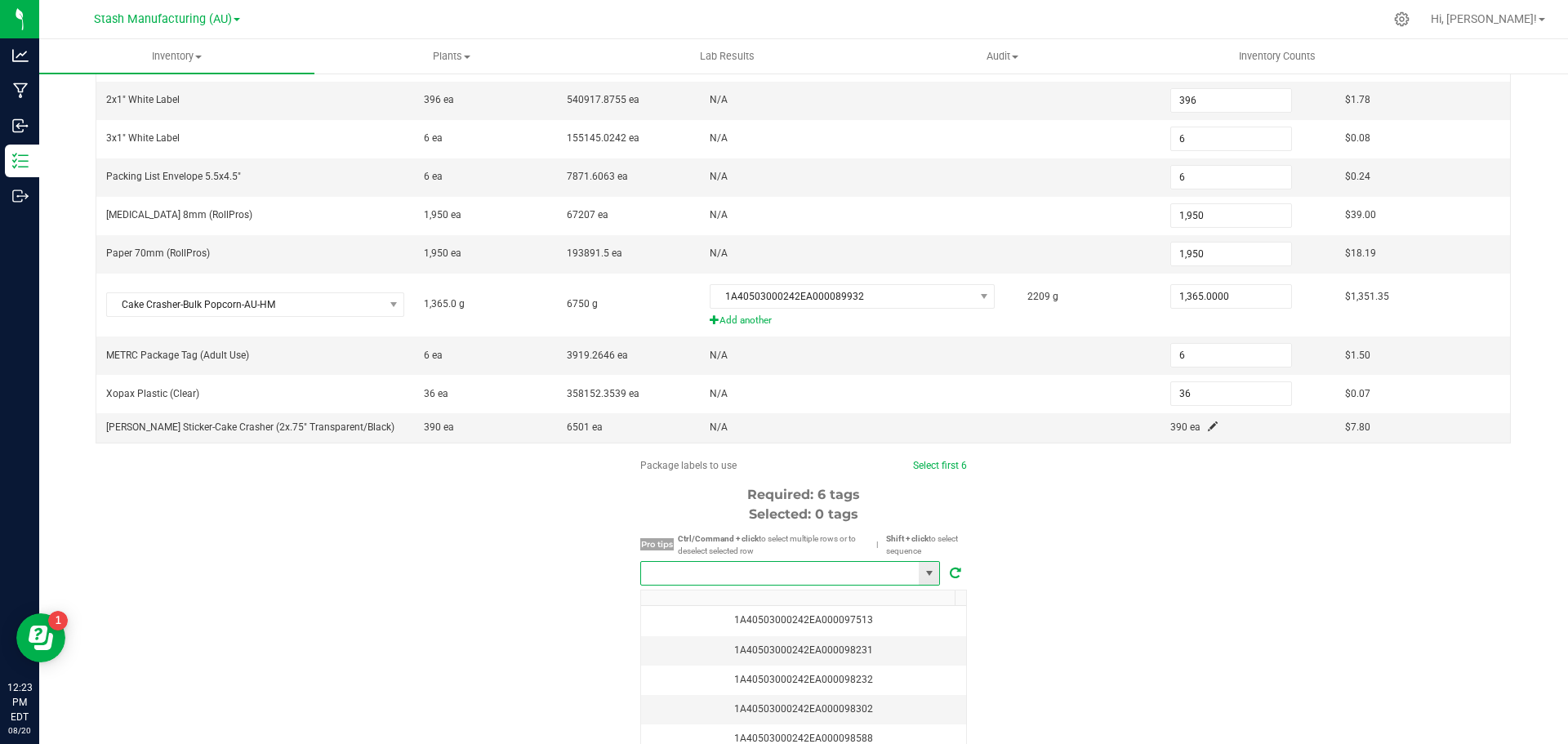
click at [728, 577] on input "NO DATA FOUND" at bounding box center [780, 573] width 278 height 23
click at [753, 599] on li "1A40503000242EA000098871" at bounding box center [784, 602] width 298 height 27
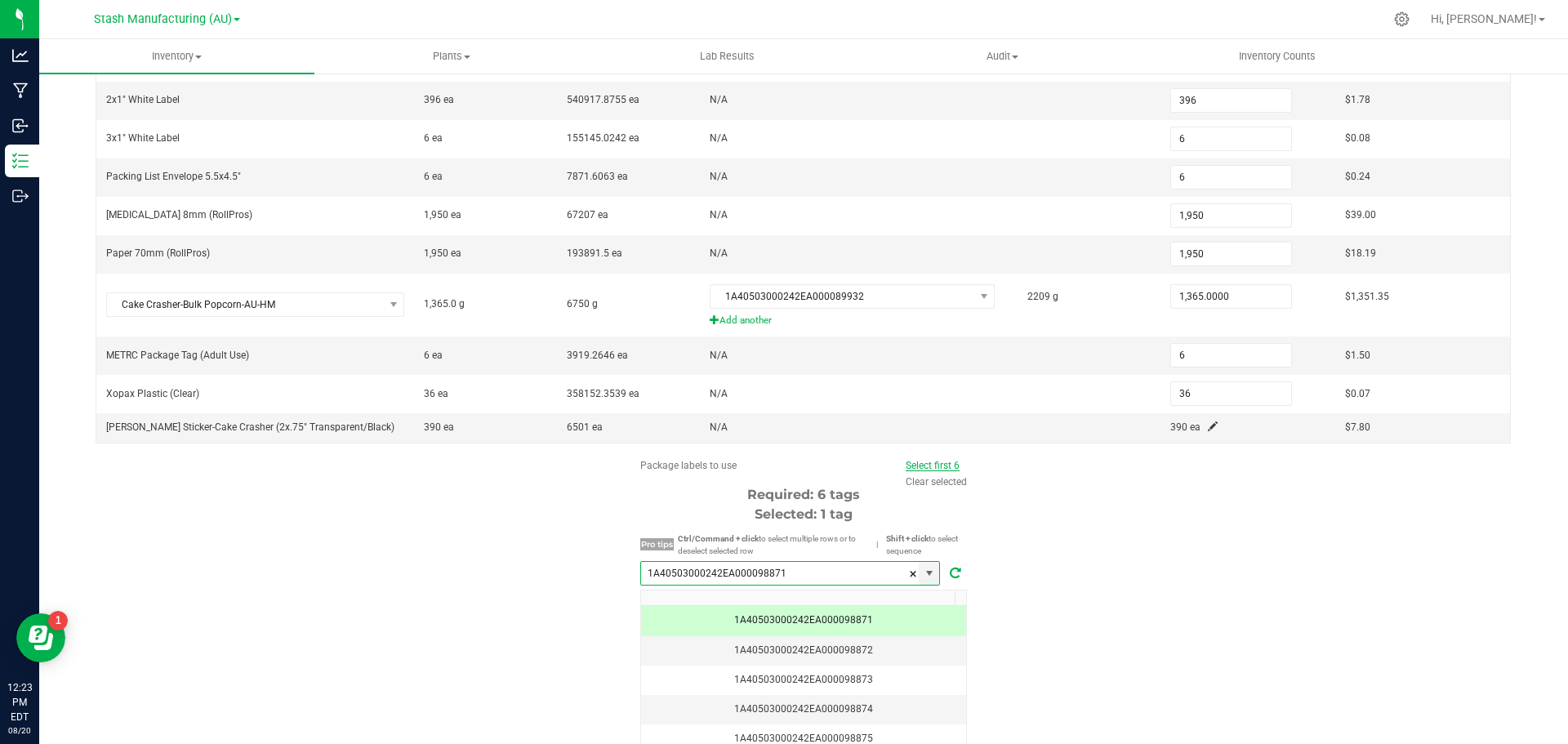
type input "1A40503000242EA000098871"
click at [935, 464] on link "Select first 6" at bounding box center [933, 465] width 54 height 12
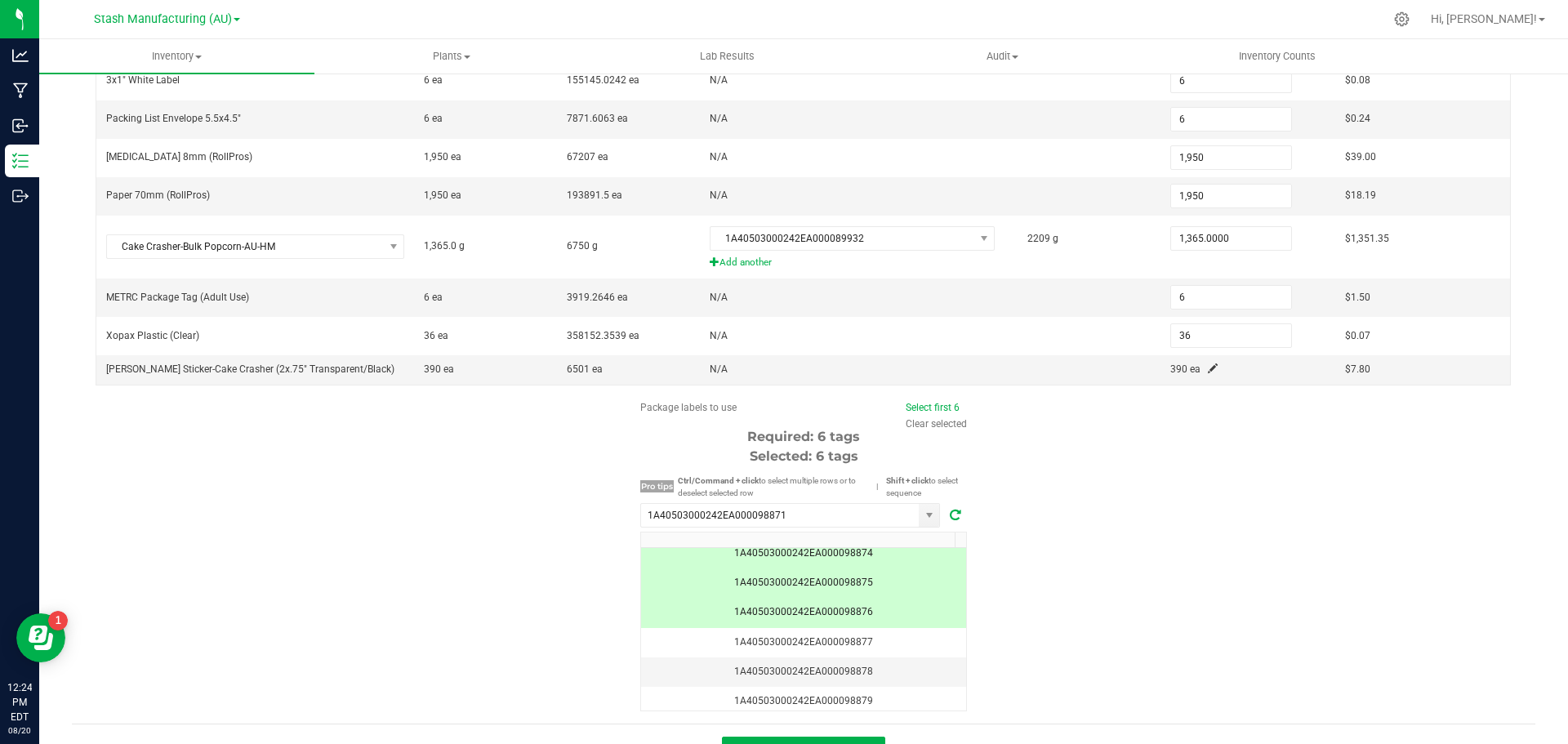
scroll to position [442, 0]
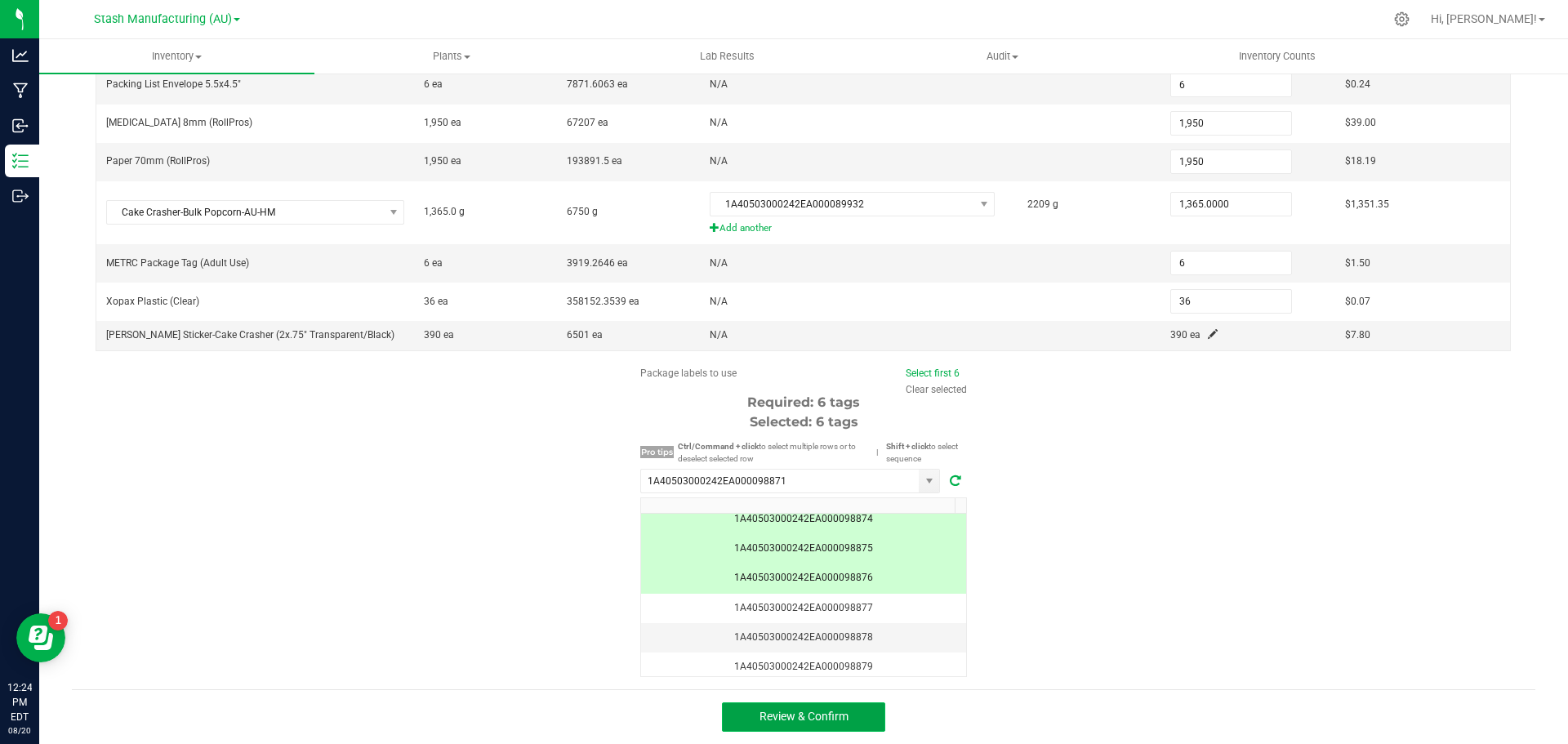
click at [815, 721] on span "Review & Confirm" at bounding box center [804, 716] width 89 height 13
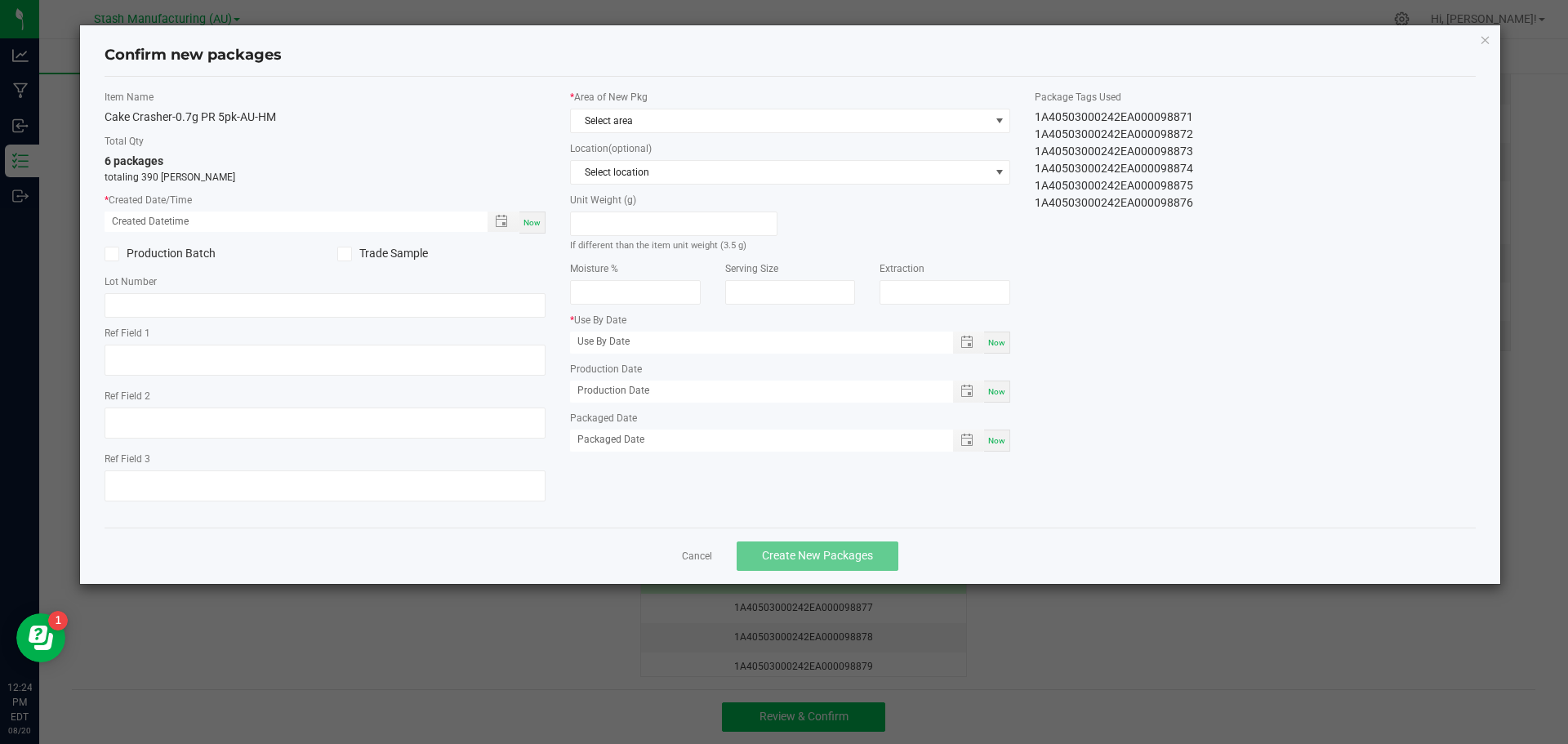
type input "[DATE]"
click at [538, 218] on span "Now" at bounding box center [532, 222] width 17 height 9
type input "[DATE] 12:24 PM"
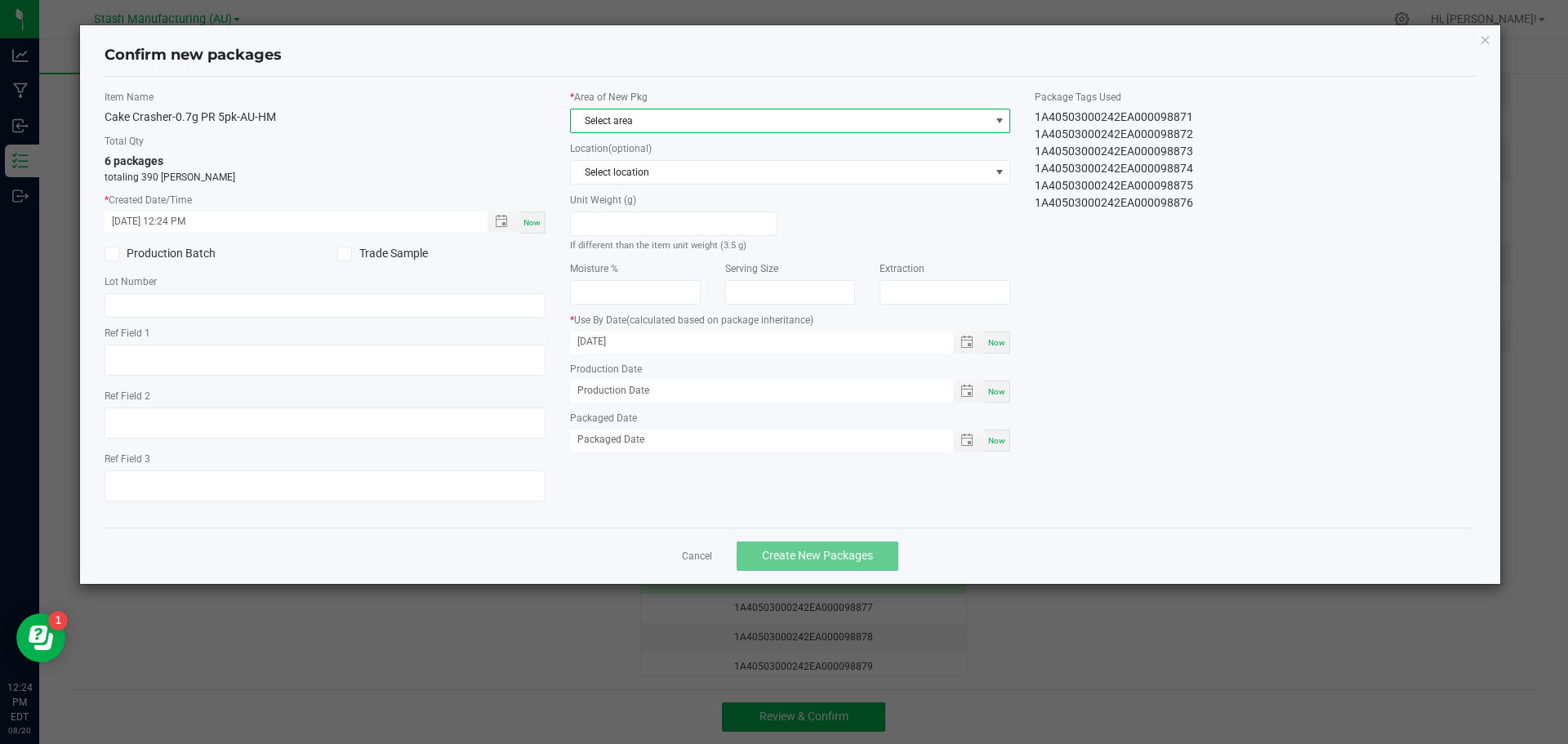
click at [996, 122] on span at bounding box center [1000, 120] width 13 height 13
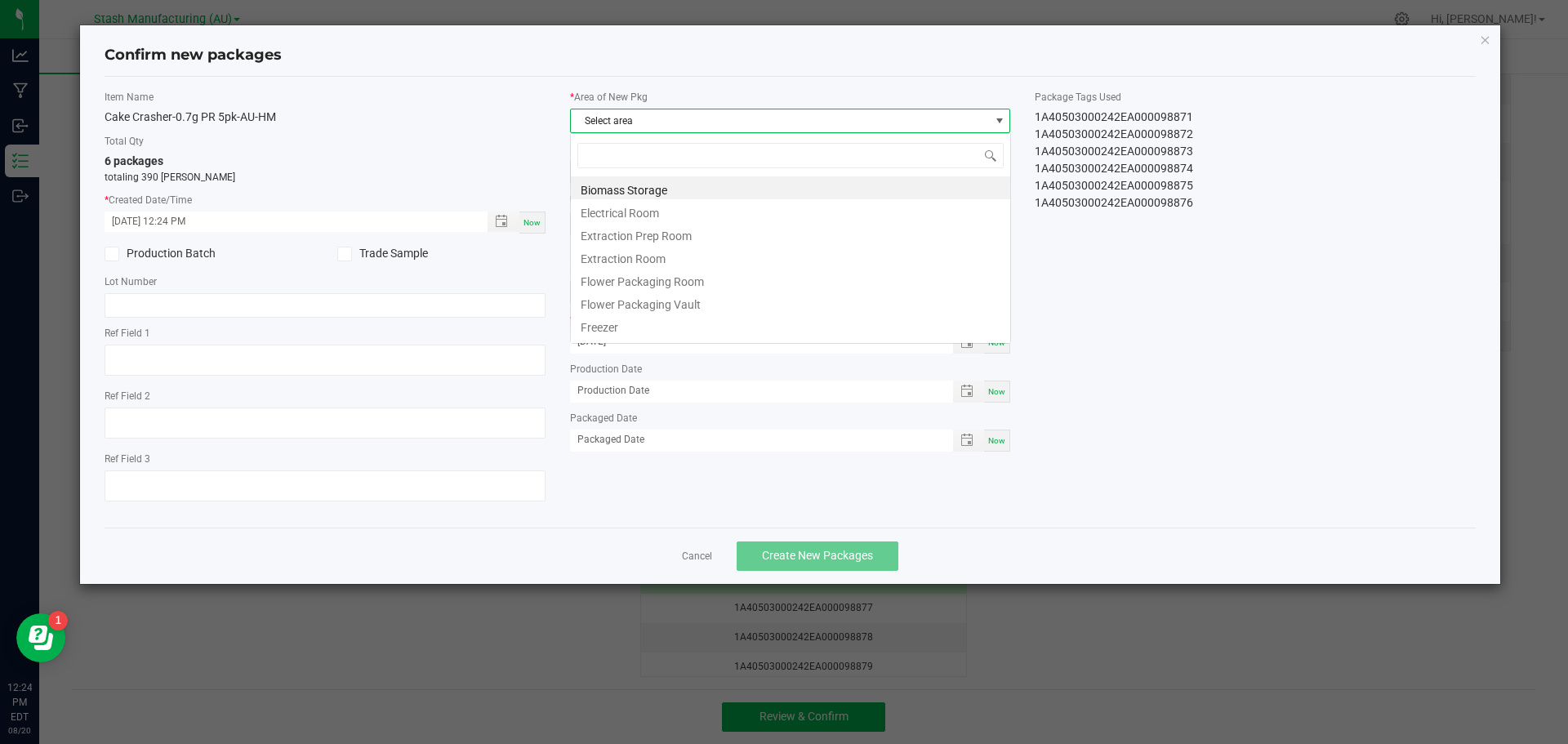
scroll to position [25, 442]
click at [734, 279] on li "Flower Packaging Room" at bounding box center [790, 280] width 440 height 23
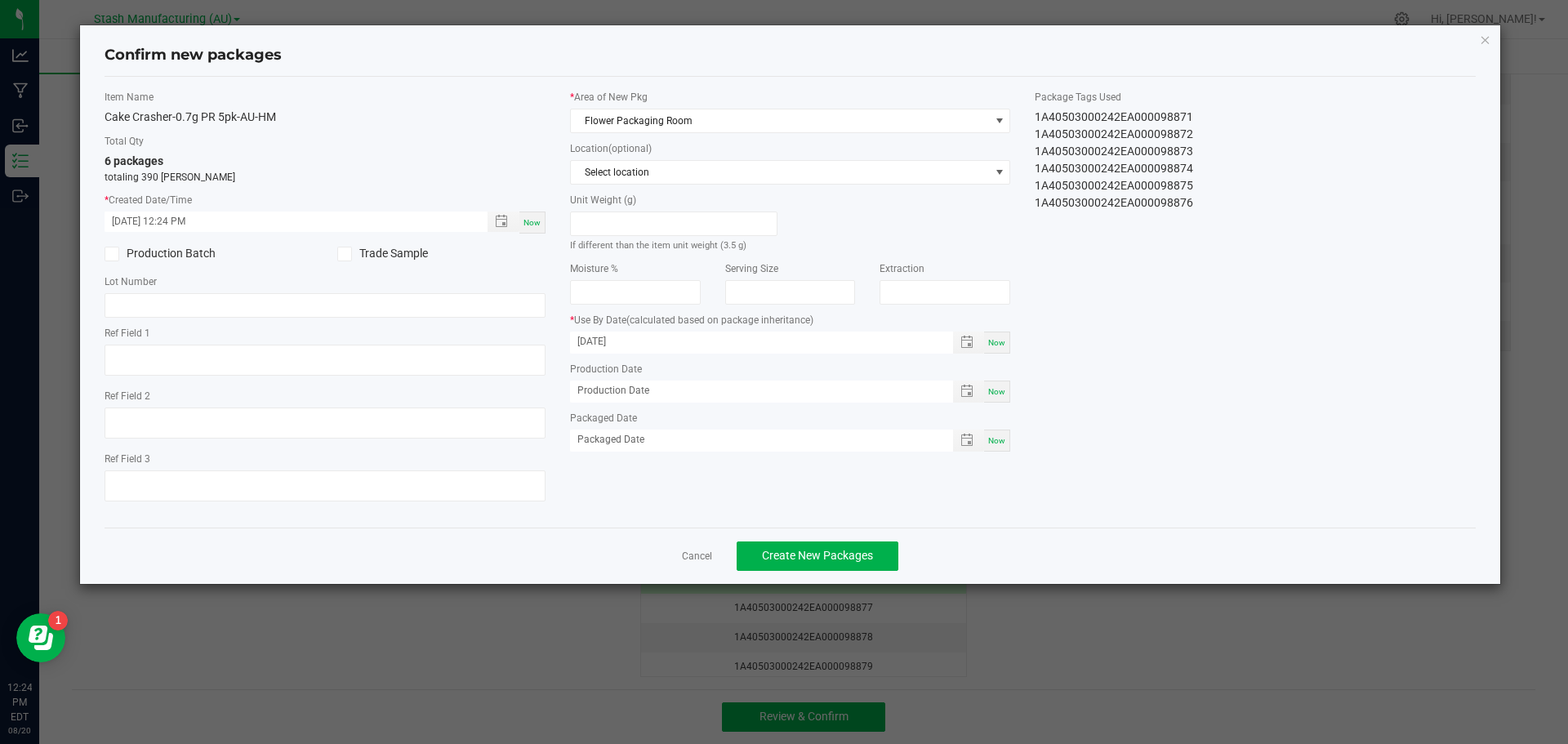
click at [998, 344] on span "Now" at bounding box center [996, 342] width 17 height 9
click at [624, 342] on input "[DATE]" at bounding box center [753, 341] width 366 height 20
type input "[DATE]"
click at [1005, 443] on span "Now" at bounding box center [996, 441] width 17 height 9
type input "[DATE]"
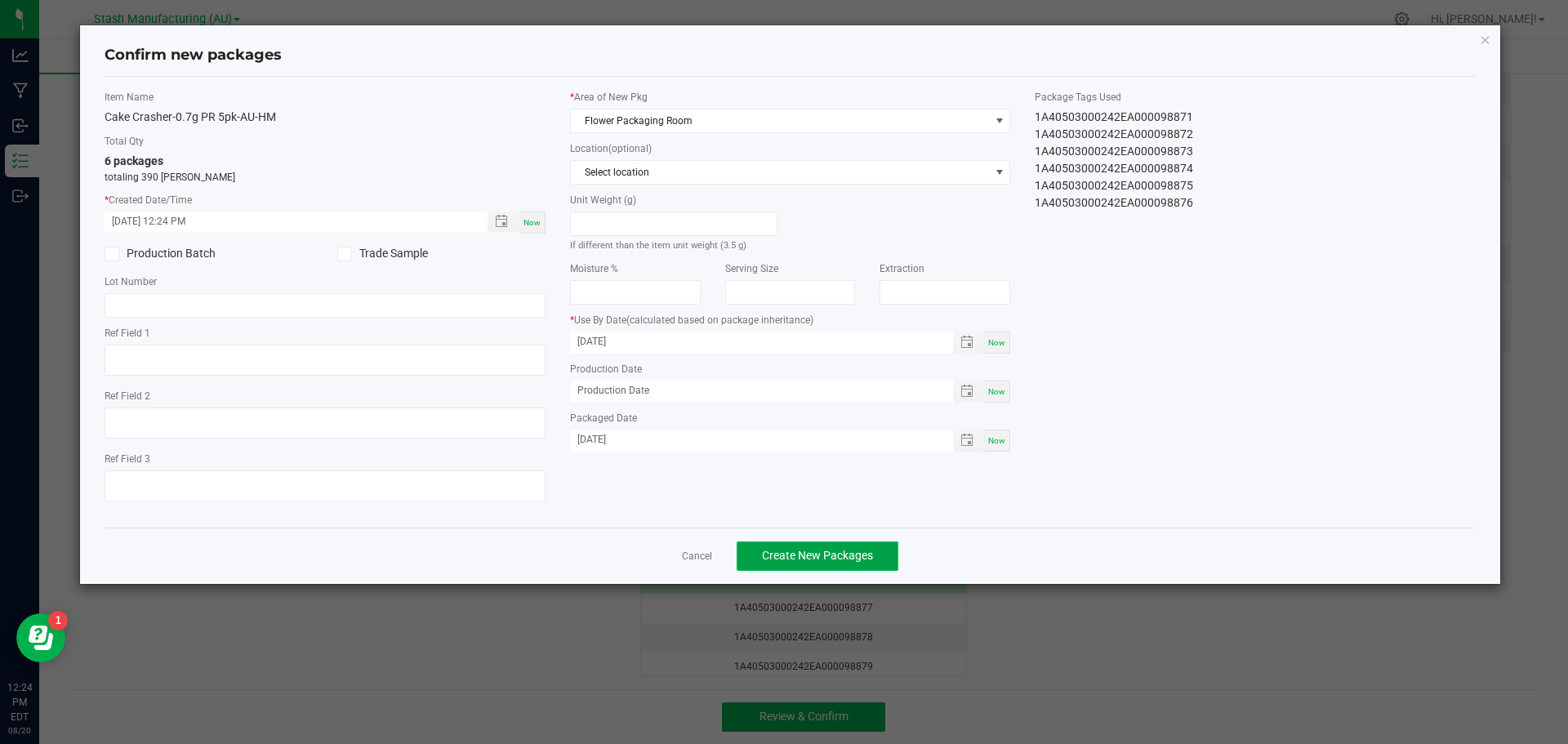
click at [820, 555] on span "Create New Packages" at bounding box center [818, 555] width 111 height 13
